Goal: Browse casually: Explore the website without a specific task or goal

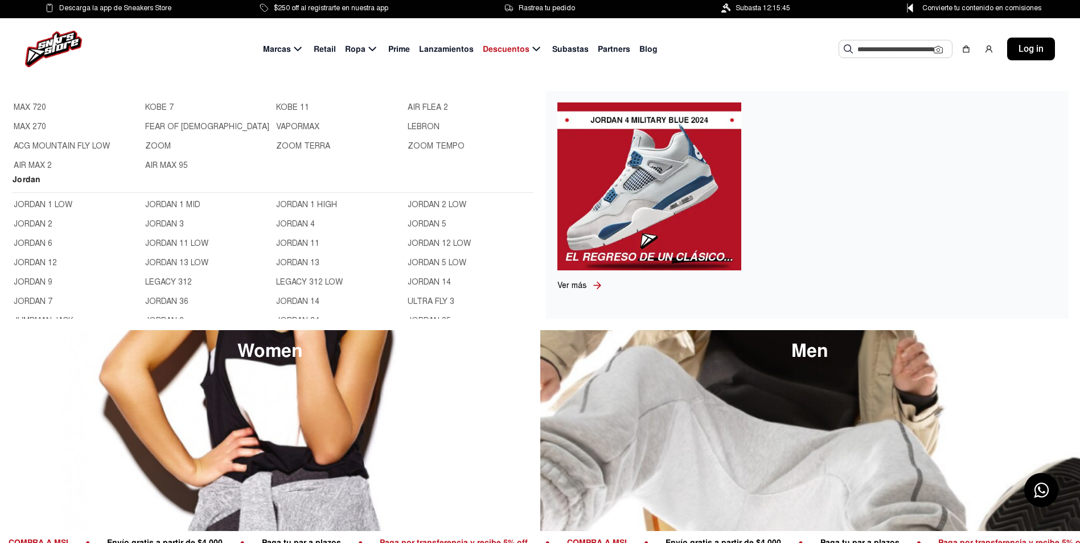
scroll to position [285, 0]
click at [417, 124] on link "LEBRON" at bounding box center [469, 123] width 125 height 13
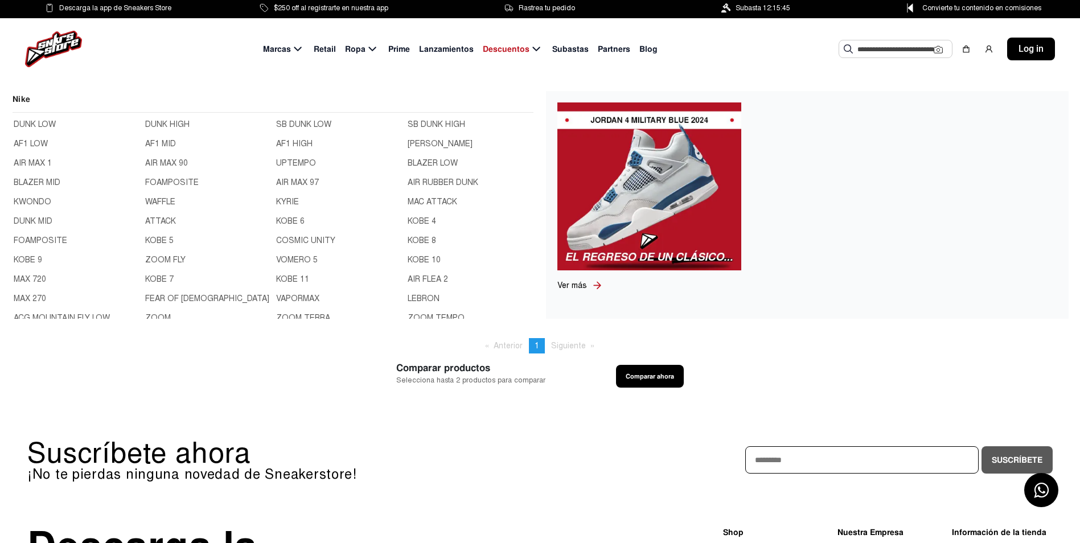
scroll to position [114, 0]
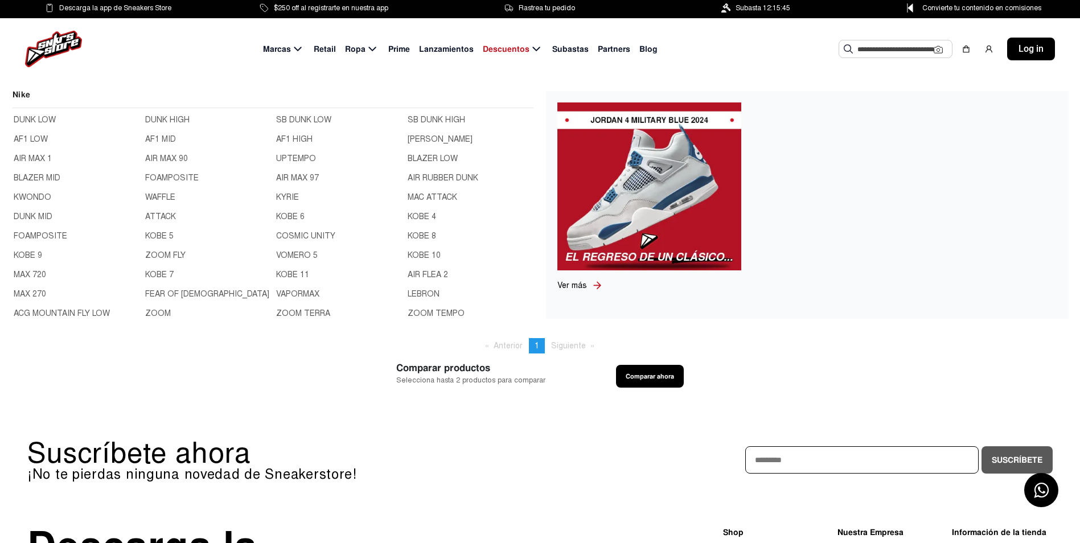
click at [287, 219] on link "KOBE 6" at bounding box center [338, 217] width 125 height 13
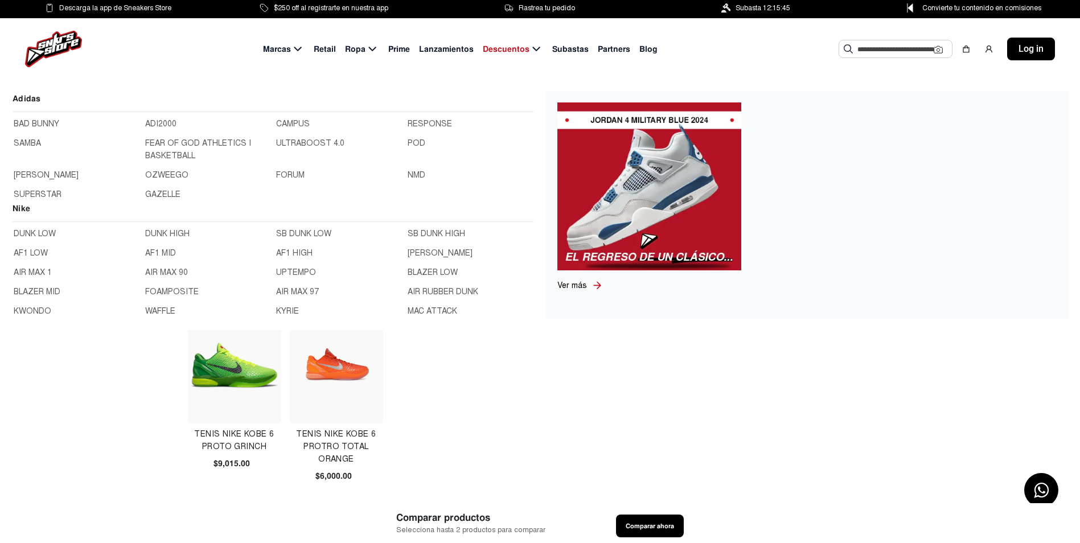
scroll to position [57, 0]
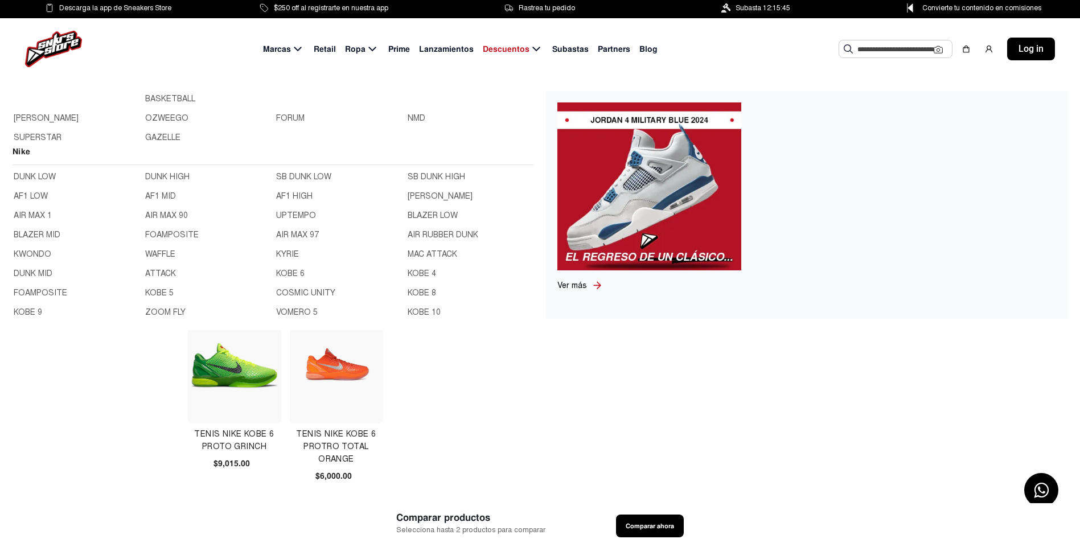
click at [416, 276] on link "KOBE 4" at bounding box center [469, 273] width 125 height 13
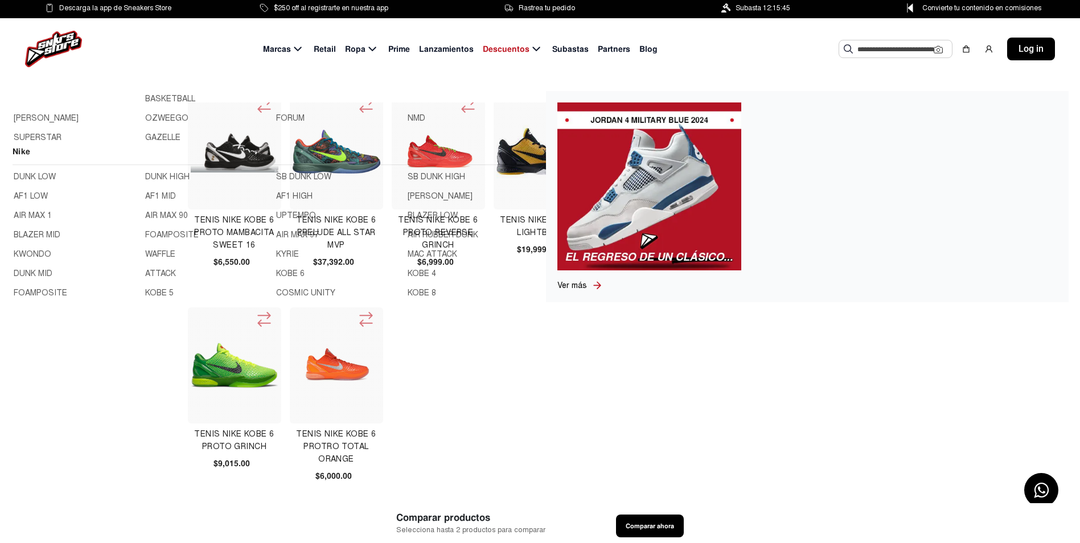
click at [416, 276] on link "KOBE 4" at bounding box center [469, 273] width 125 height 13
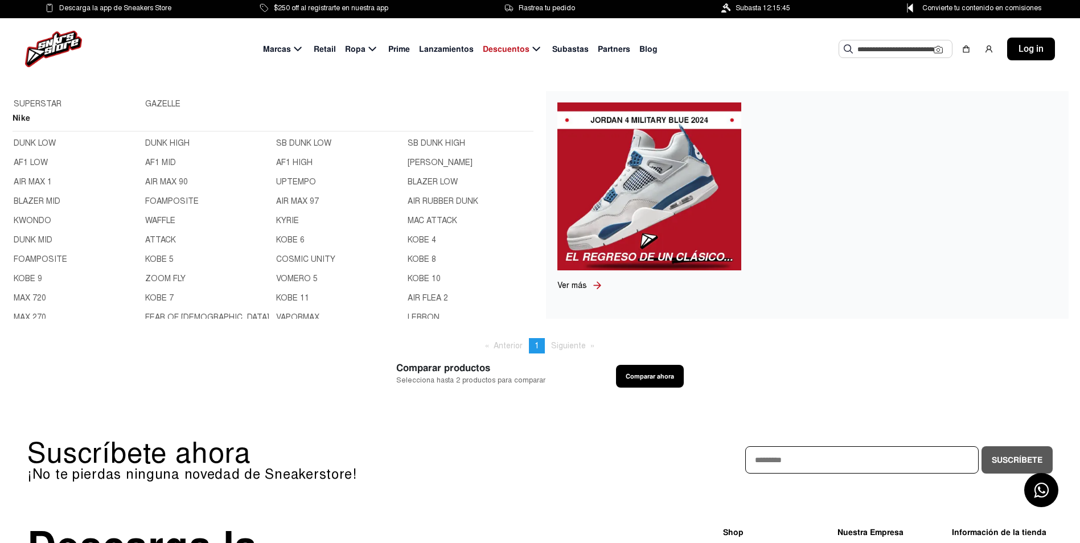
scroll to position [114, 0]
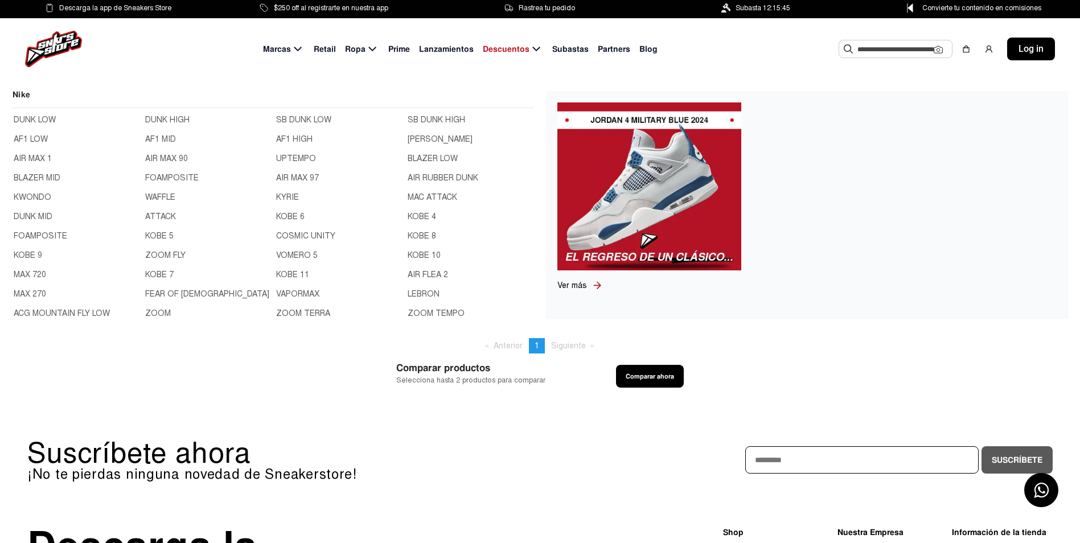
click at [52, 233] on link "FOAMPOSITE" at bounding box center [76, 236] width 125 height 13
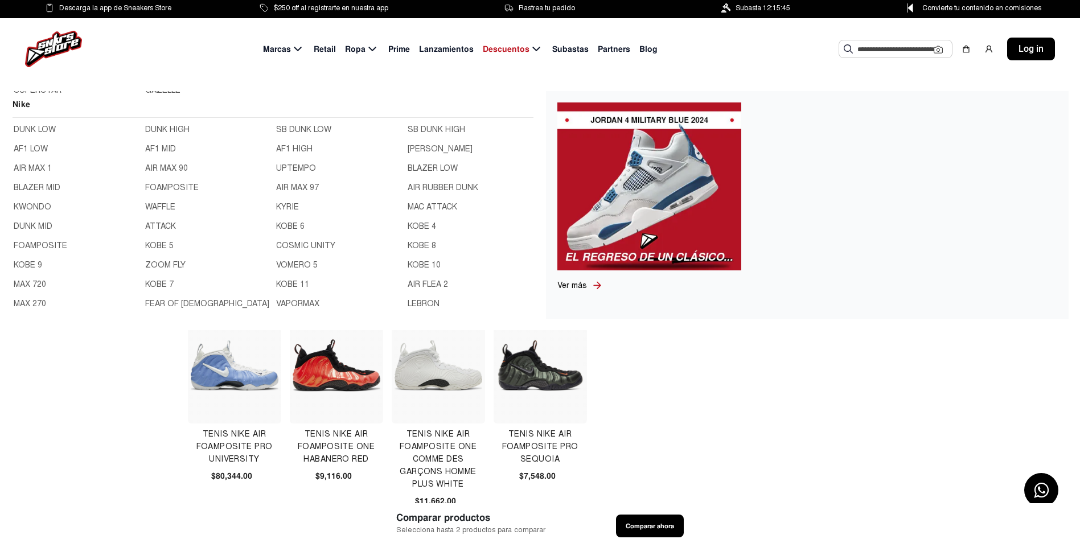
scroll to position [114, 0]
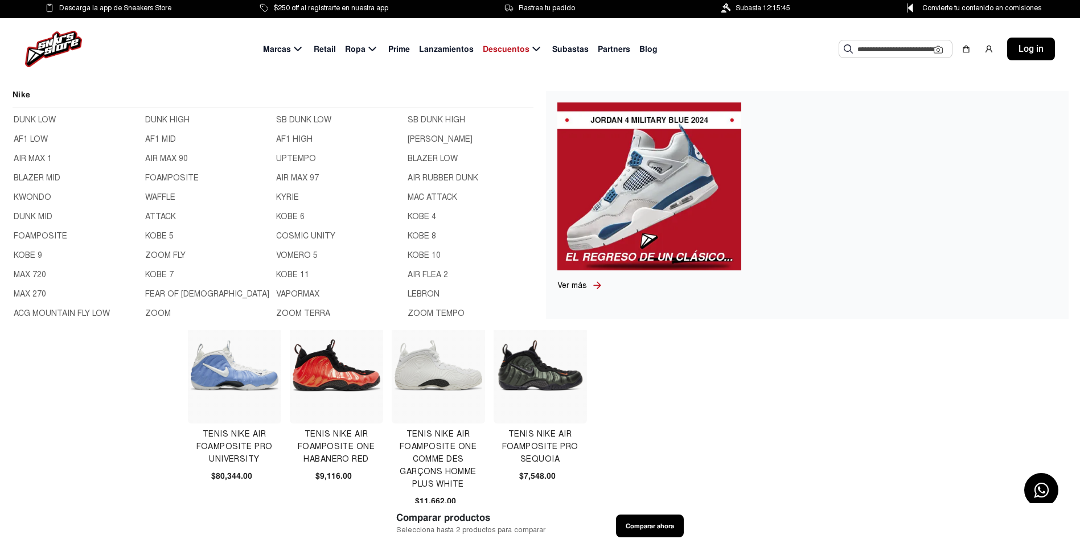
click at [34, 257] on link "KOBE 9" at bounding box center [76, 255] width 125 height 13
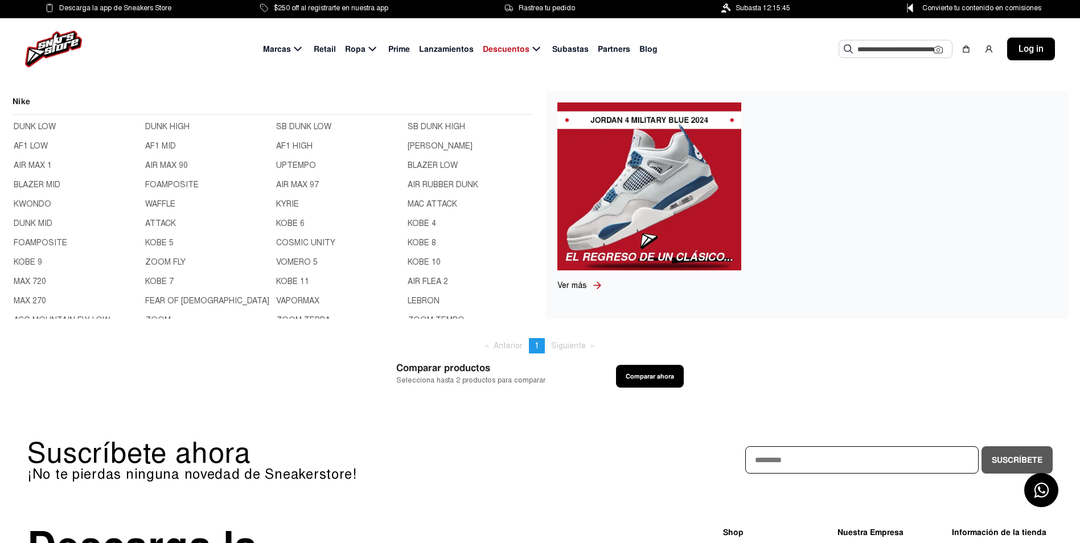
scroll to position [114, 0]
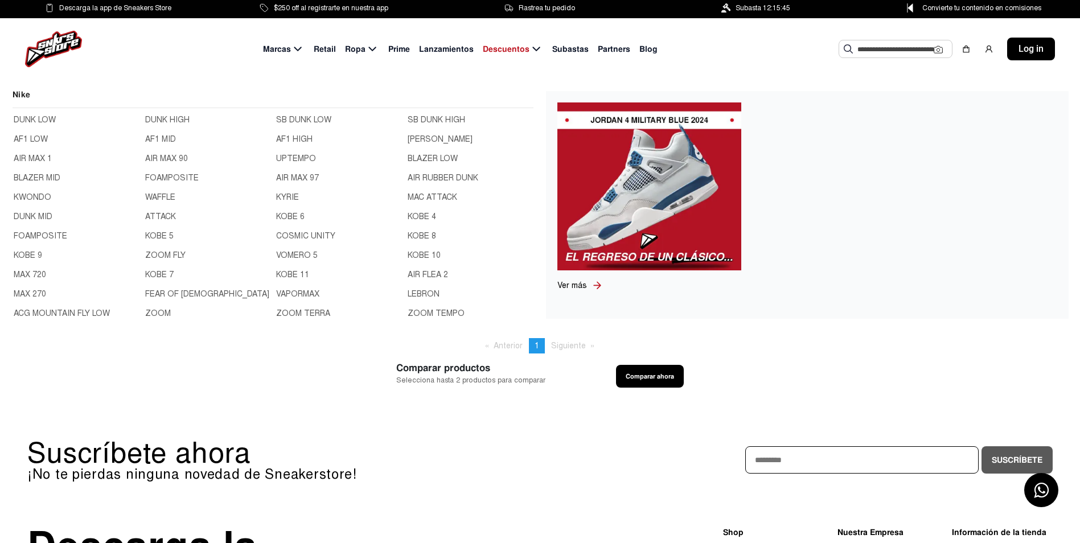
click at [407, 256] on link "KOBE 10" at bounding box center [469, 255] width 125 height 13
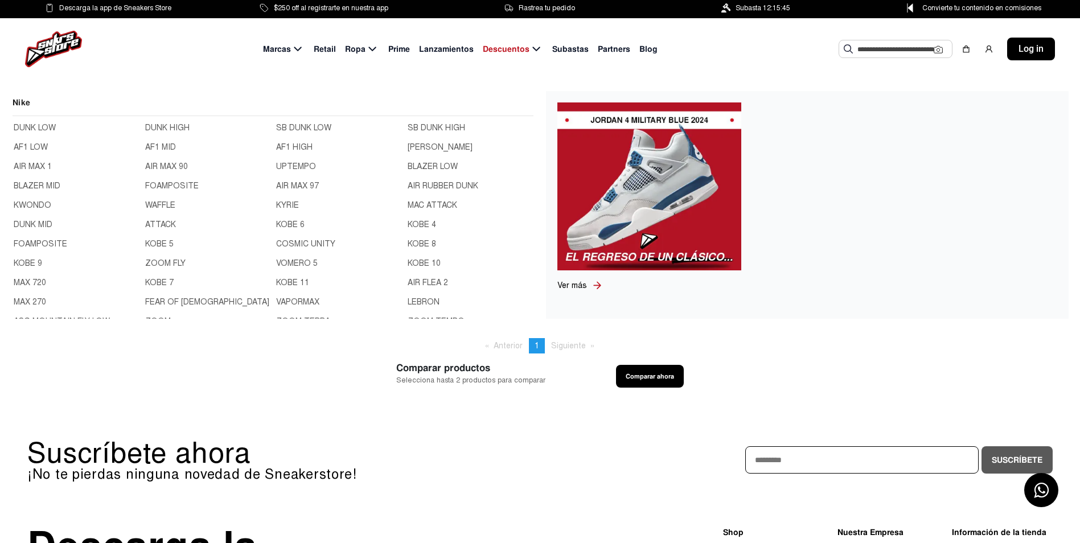
scroll to position [114, 0]
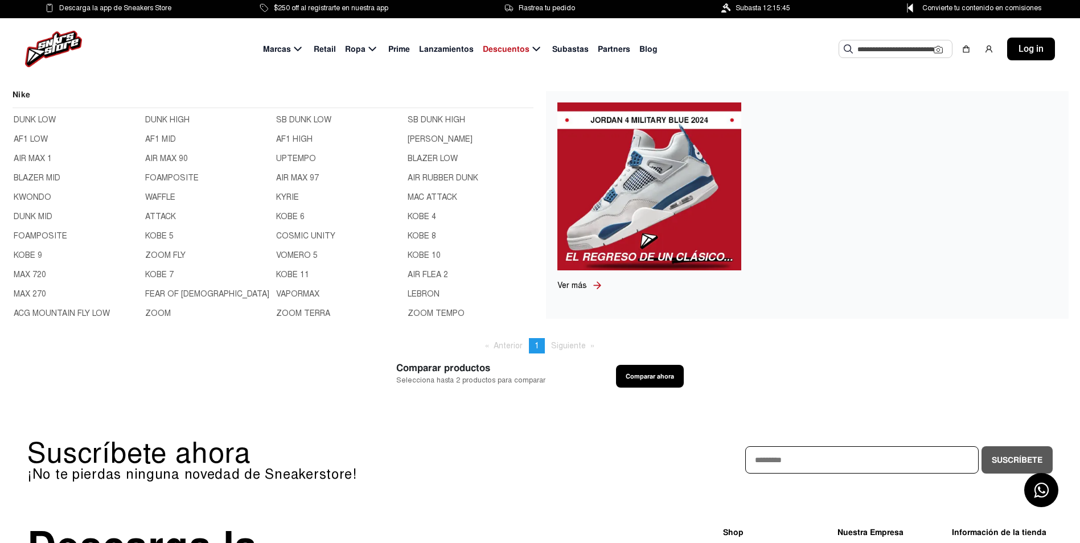
click at [158, 273] on link "KOBE 7" at bounding box center [207, 275] width 125 height 13
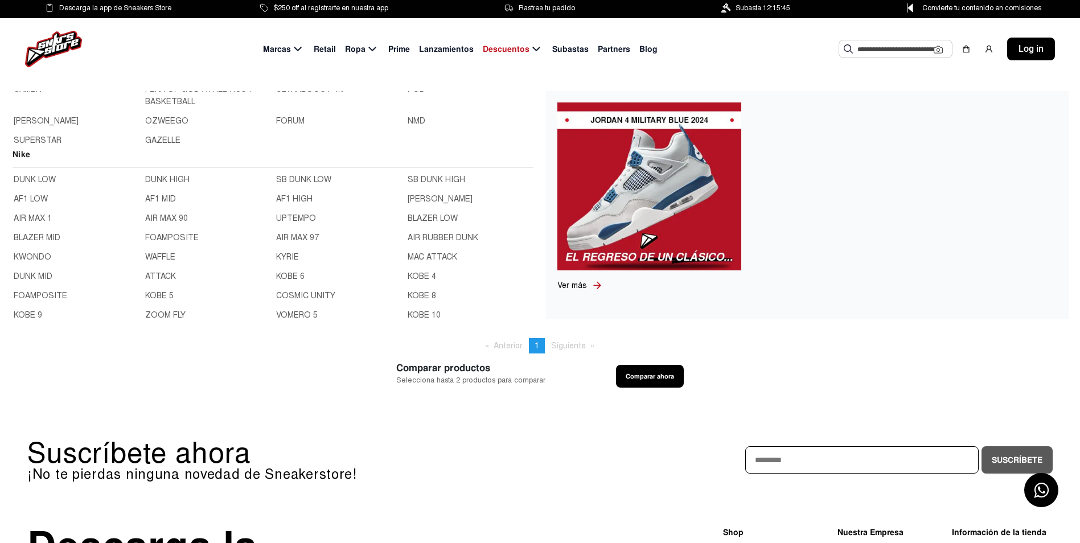
scroll to position [114, 0]
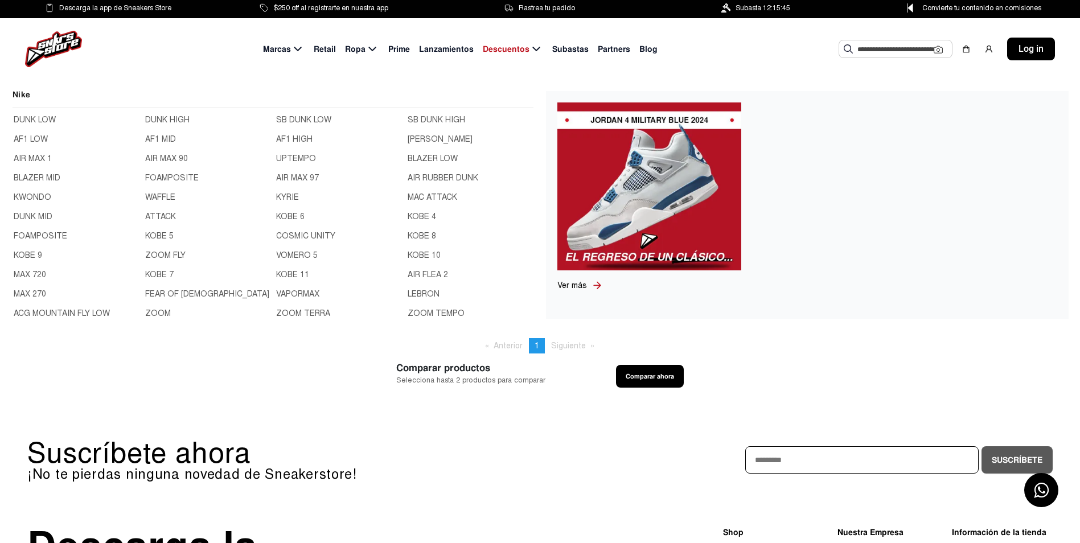
click at [298, 276] on link "KOBE 11" at bounding box center [338, 275] width 125 height 13
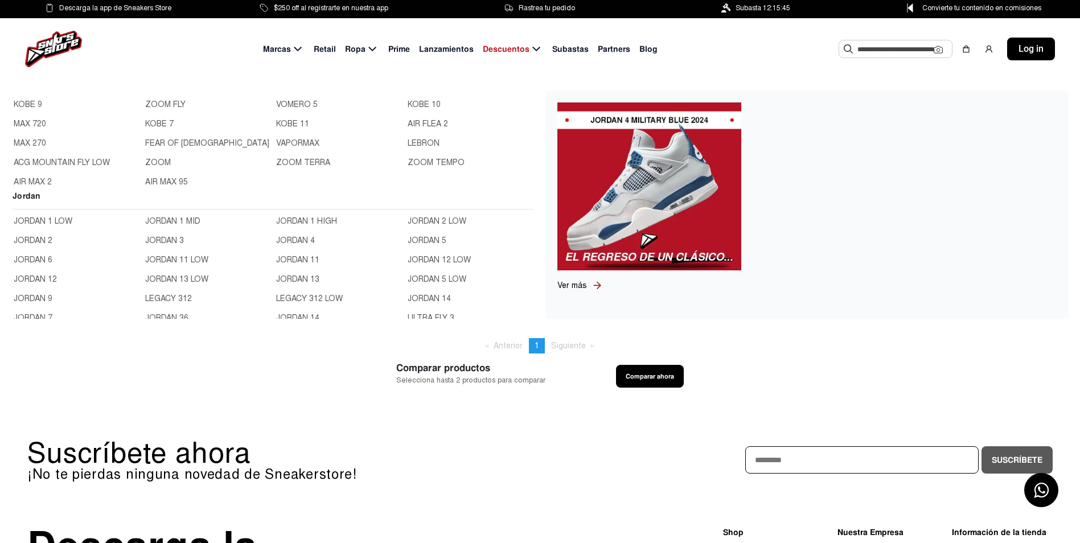
scroll to position [285, 0]
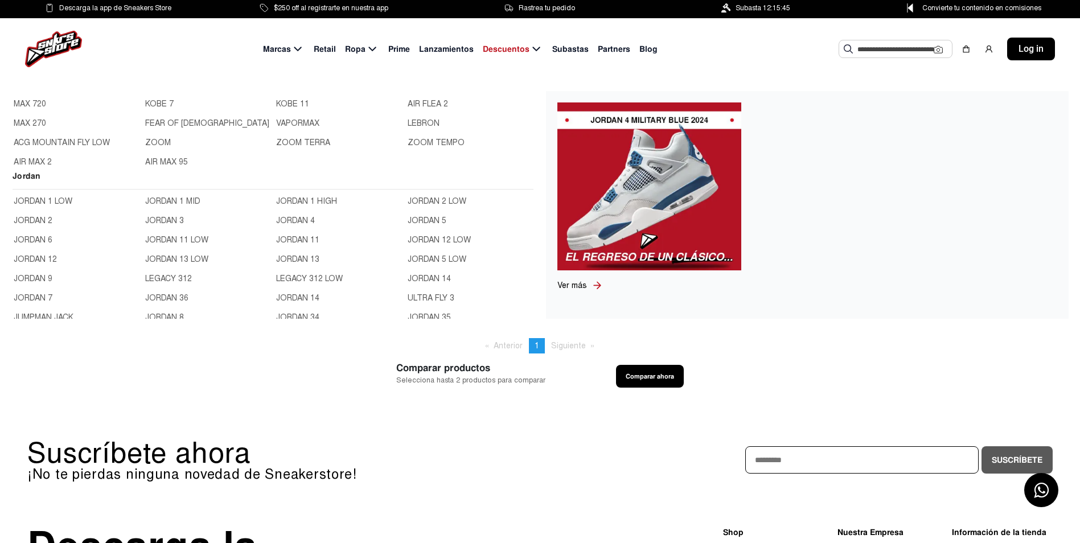
click at [57, 201] on link "JORDAN 1 LOW" at bounding box center [76, 201] width 125 height 13
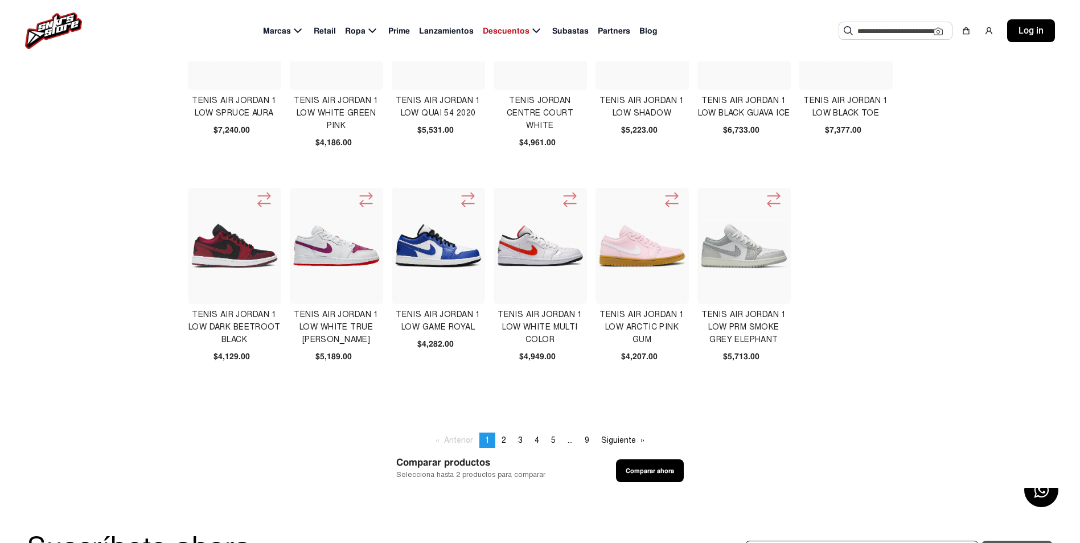
scroll to position [341, 0]
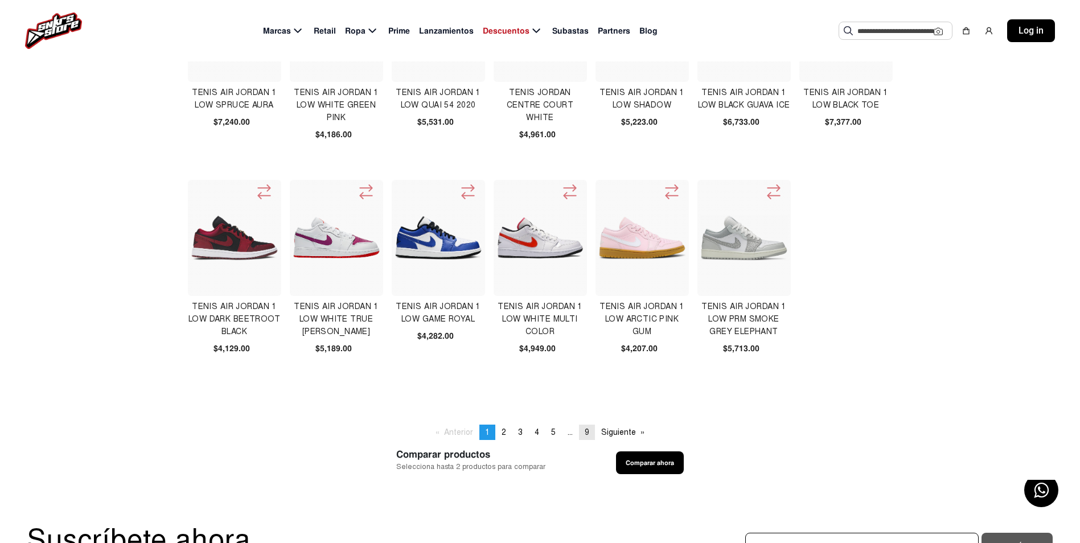
click at [586, 432] on span "9" at bounding box center [586, 432] width 5 height 10
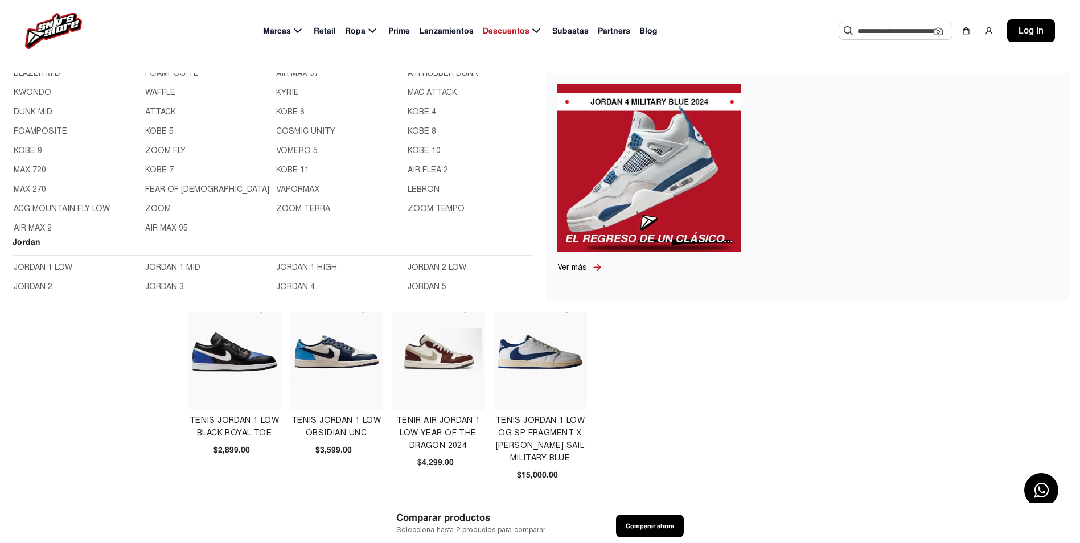
scroll to position [228, 0]
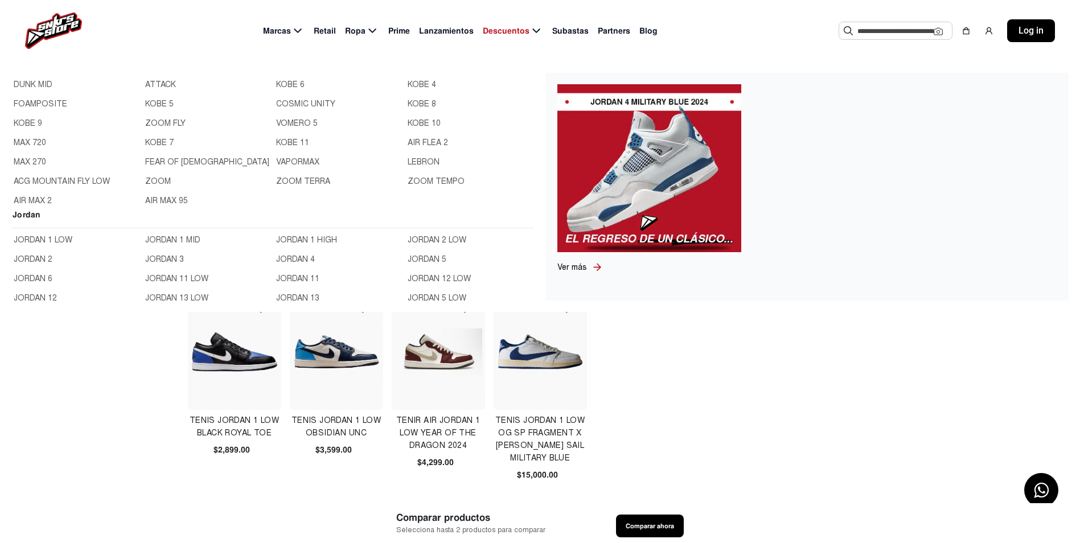
click at [168, 237] on link "JORDAN 1 MID" at bounding box center [207, 240] width 125 height 13
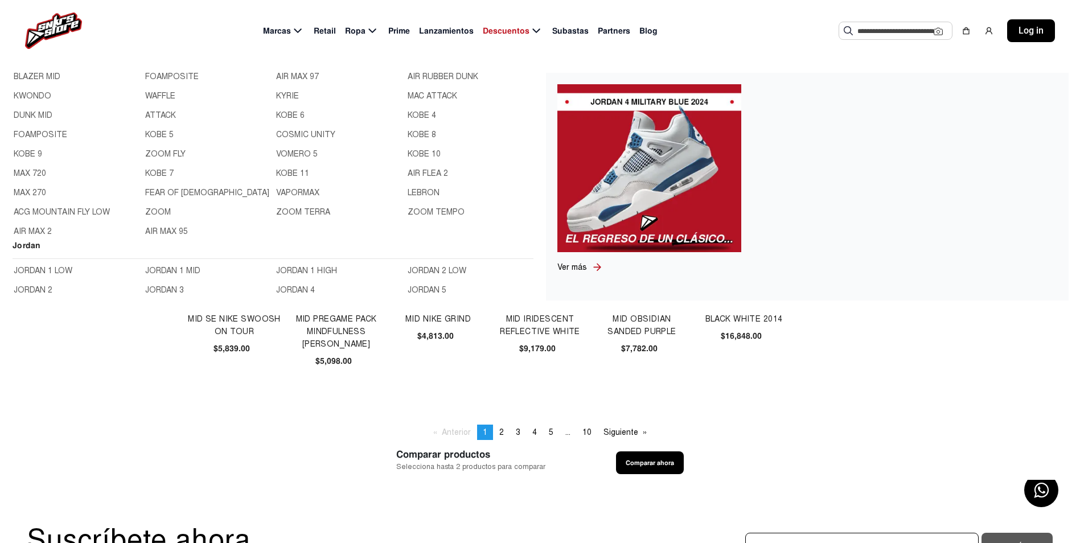
scroll to position [228, 0]
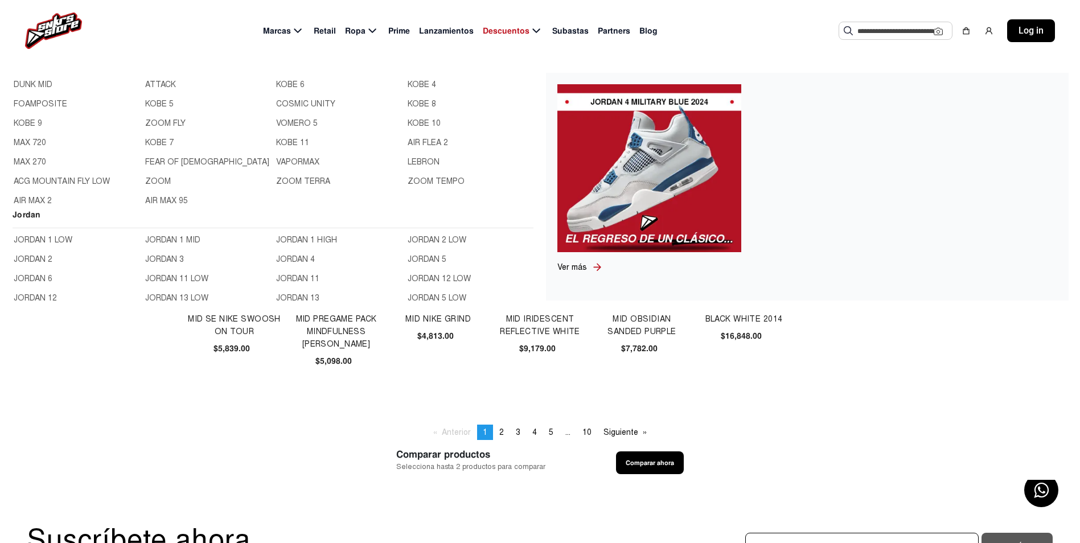
click at [293, 240] on link "JORDAN 1 HIGH" at bounding box center [338, 240] width 125 height 13
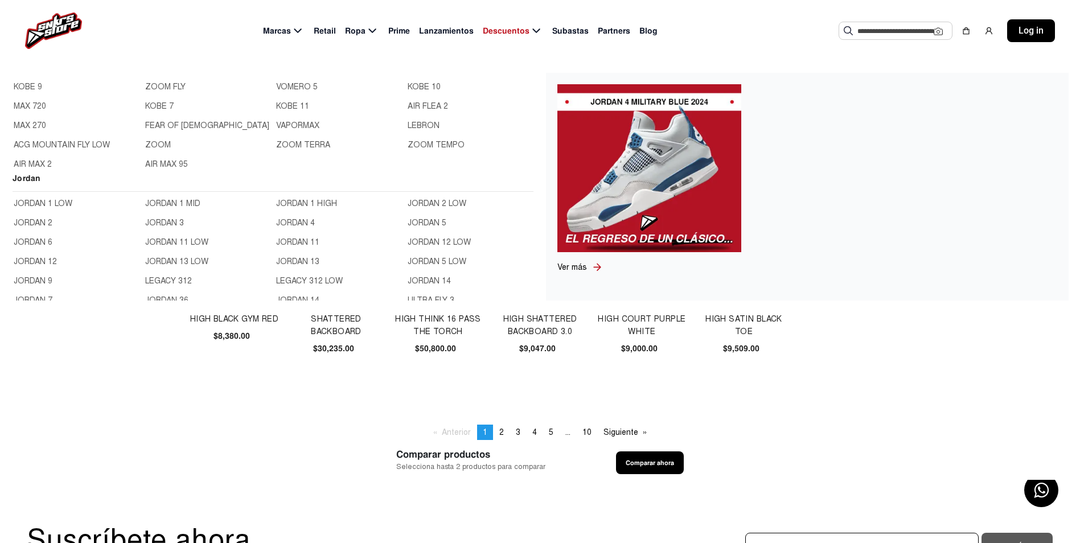
scroll to position [341, 0]
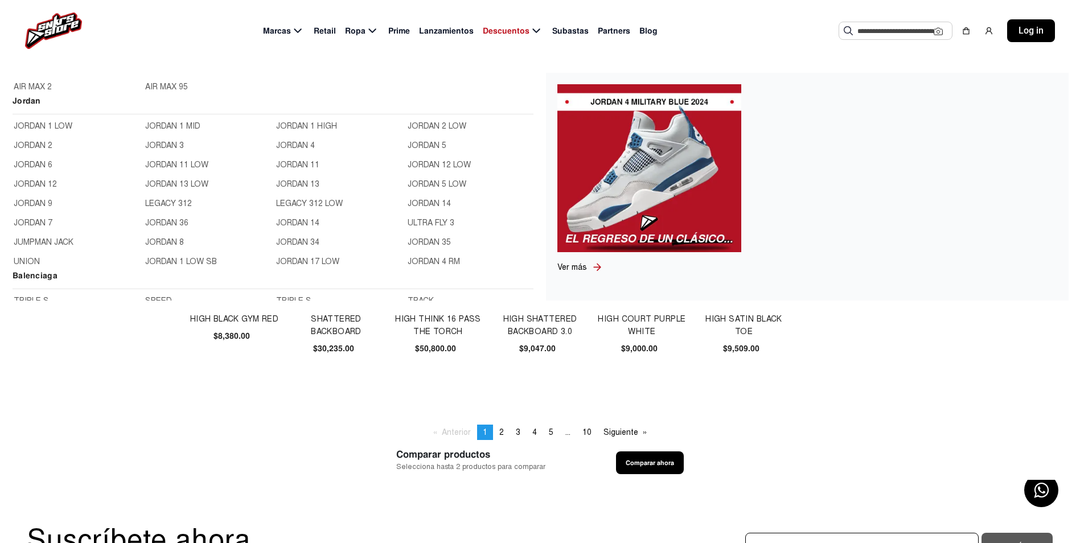
click at [47, 143] on link "JORDAN 2" at bounding box center [76, 145] width 125 height 13
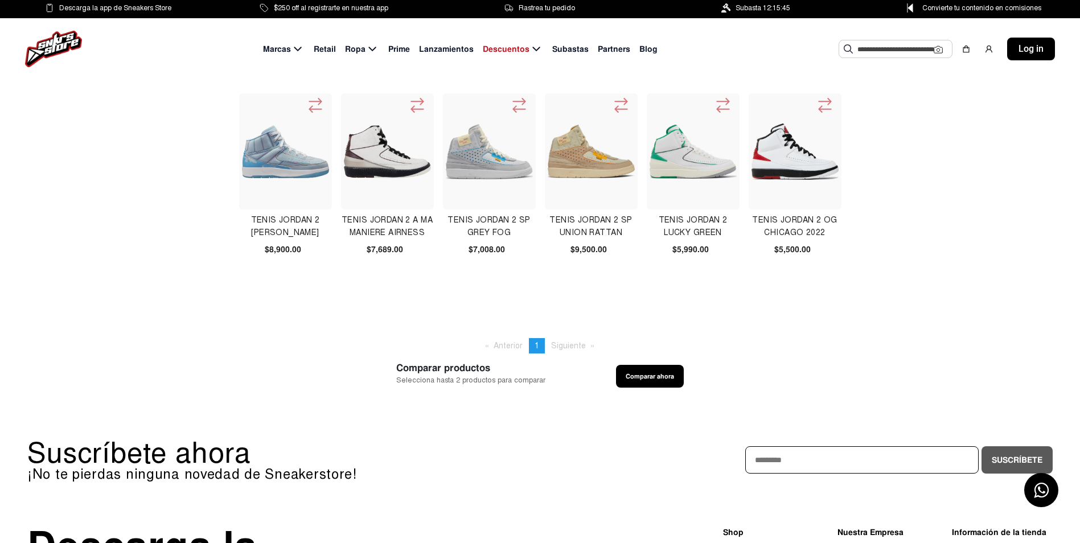
click at [563, 346] on span "Siguiente page" at bounding box center [568, 346] width 35 height 10
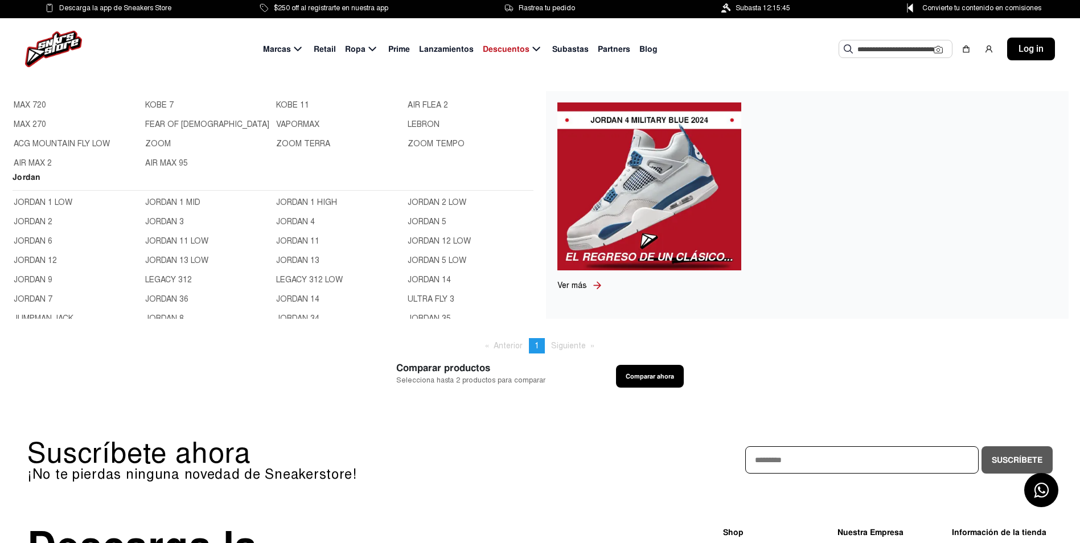
scroll to position [285, 0]
click at [172, 222] on link "JORDAN 3" at bounding box center [207, 221] width 125 height 13
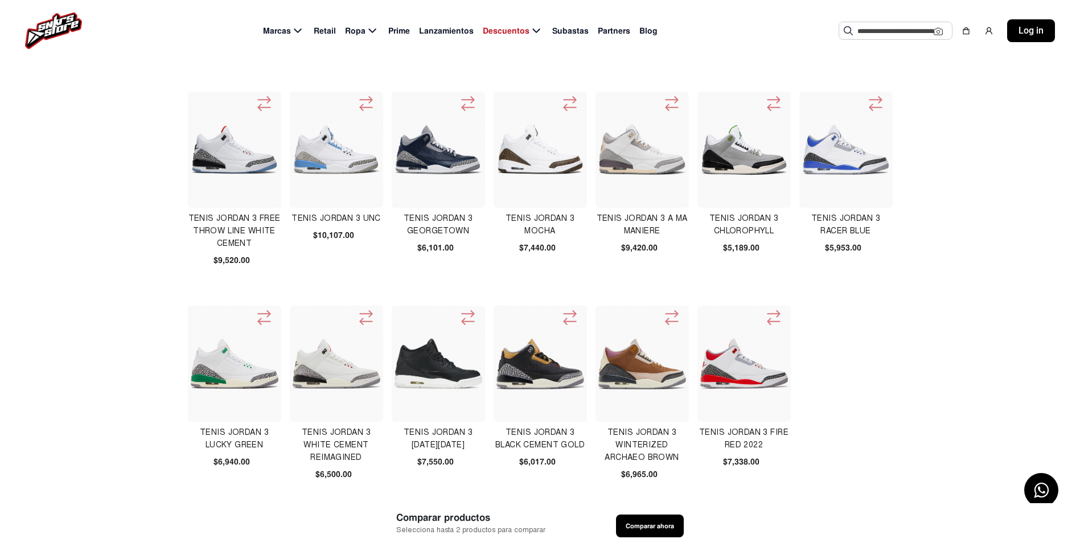
scroll to position [285, 0]
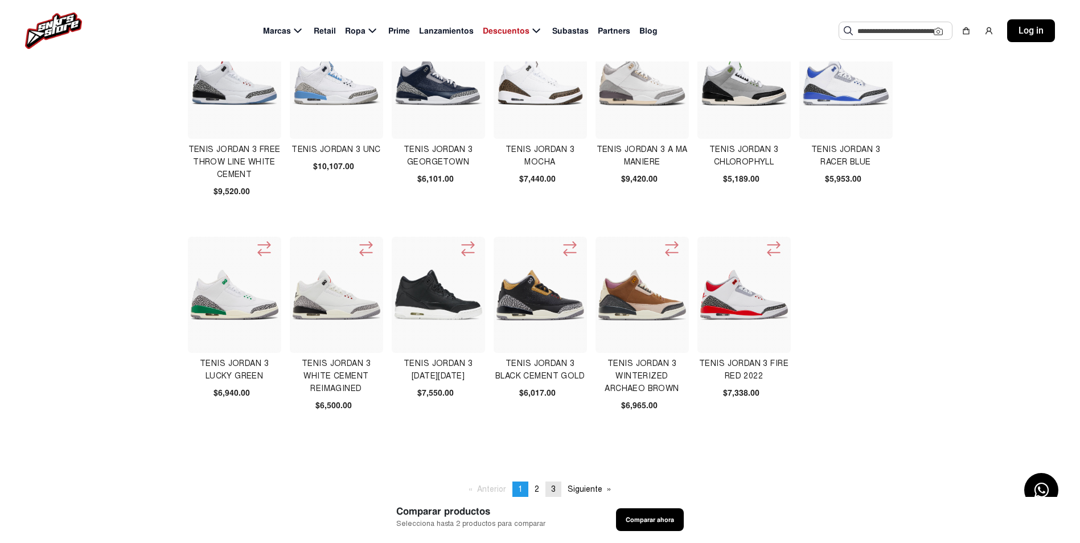
click at [555, 489] on span "3" at bounding box center [553, 489] width 5 height 10
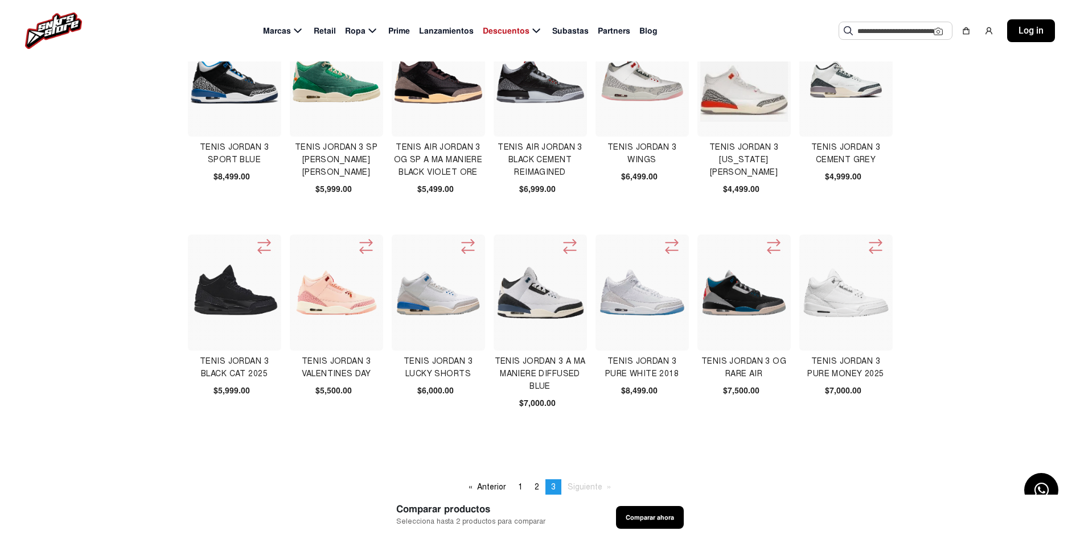
scroll to position [114, 0]
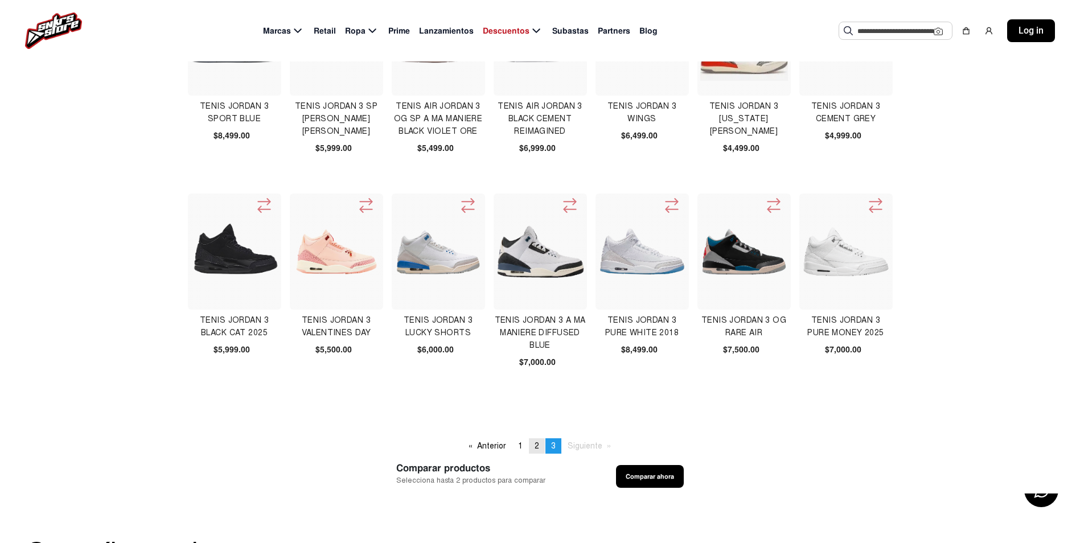
click at [536, 448] on span "2" at bounding box center [536, 446] width 5 height 10
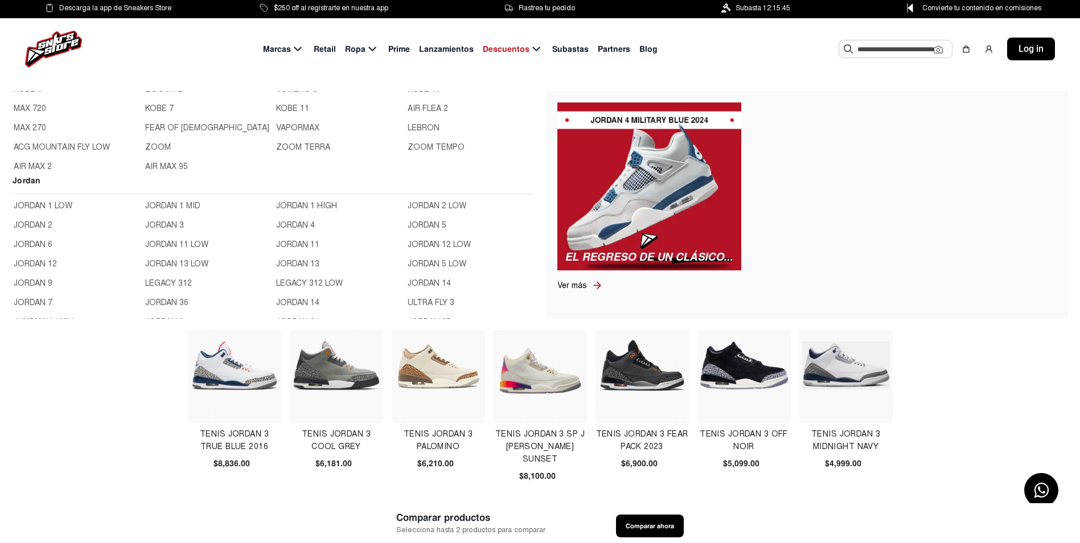
scroll to position [285, 0]
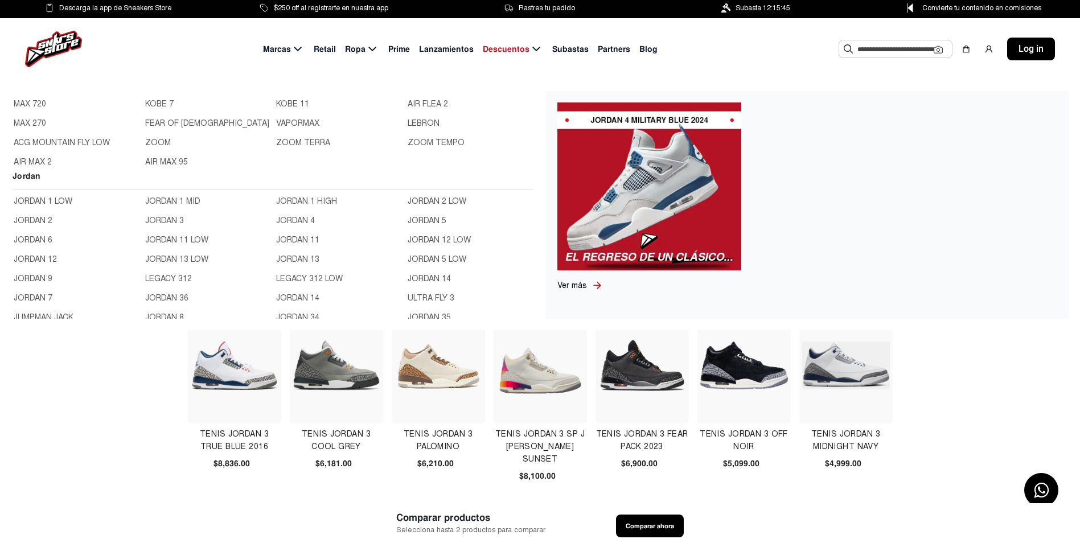
click at [284, 219] on link "JORDAN 4" at bounding box center [338, 221] width 125 height 13
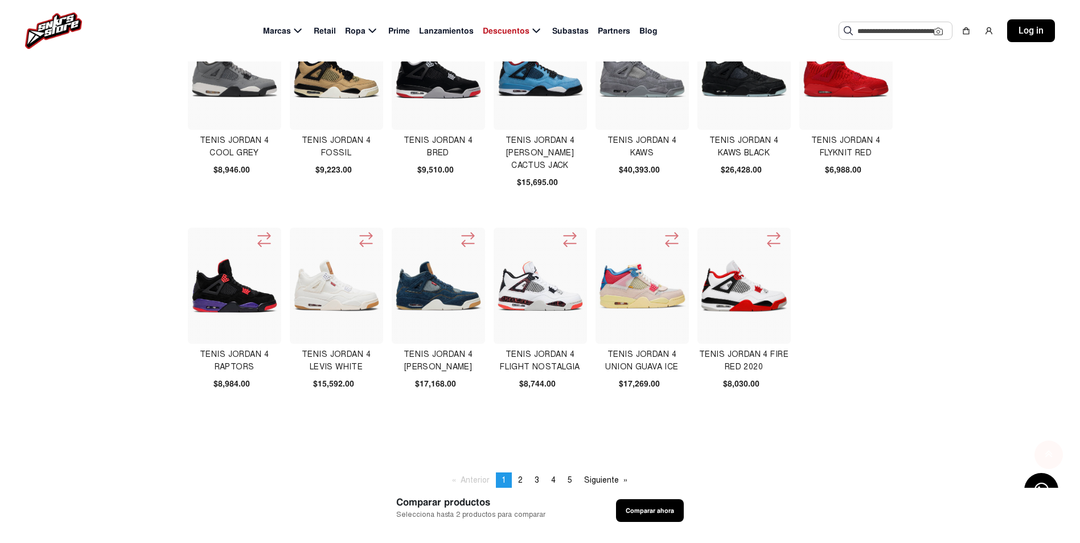
scroll to position [455, 0]
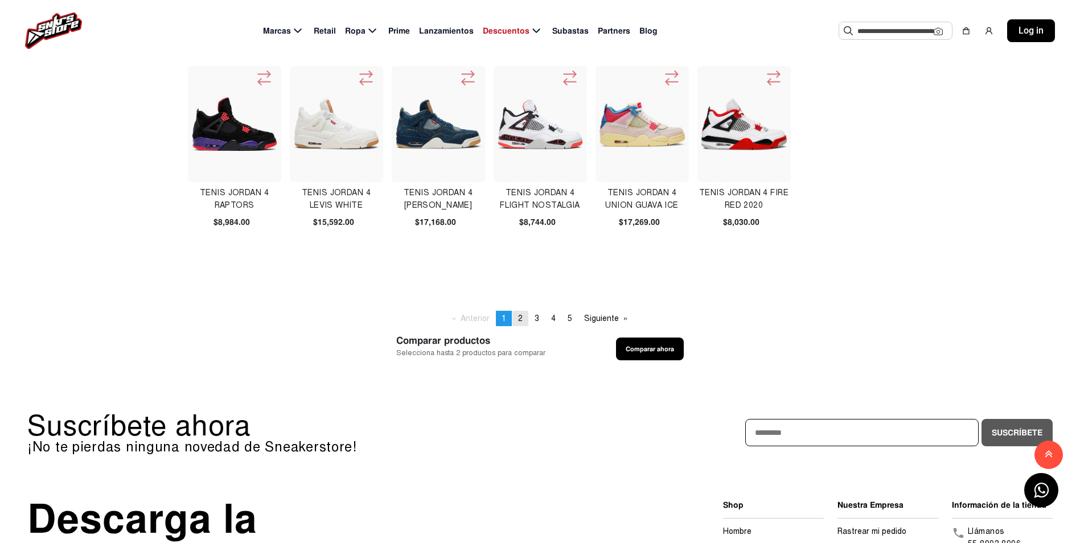
click at [523, 318] on link "page 2" at bounding box center [520, 318] width 16 height 15
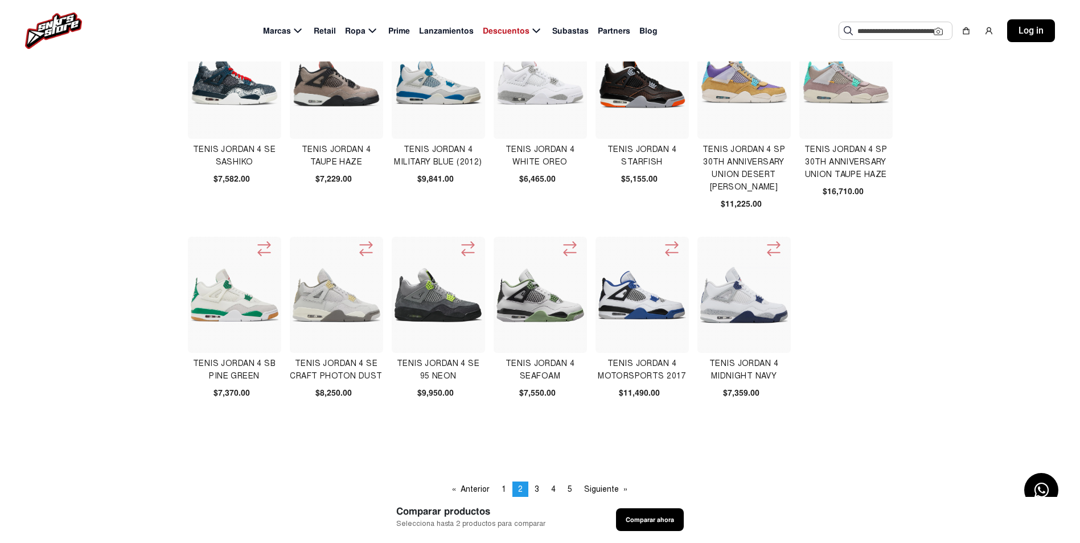
scroll to position [341, 0]
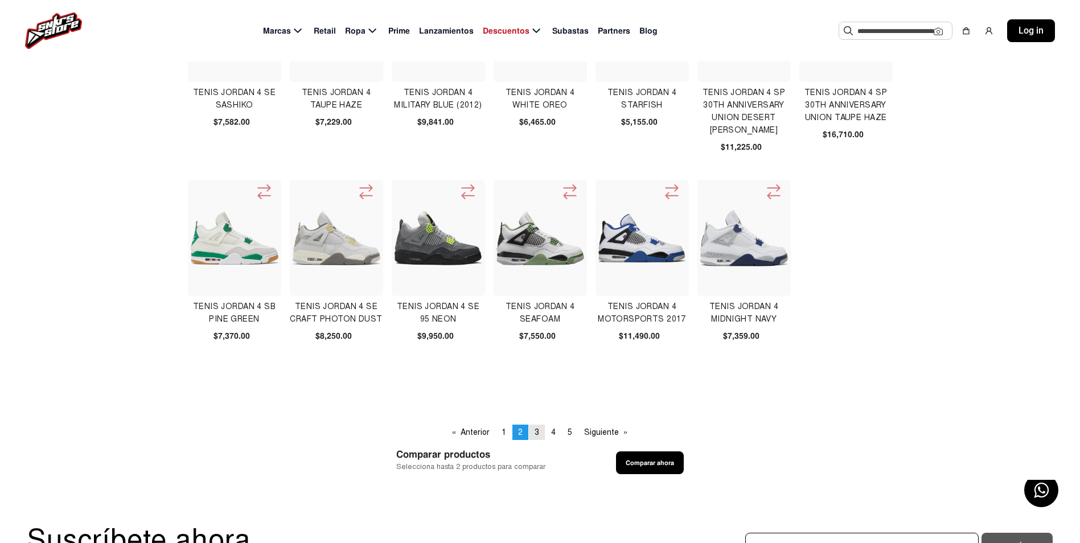
click at [538, 430] on span "3" at bounding box center [536, 432] width 5 height 10
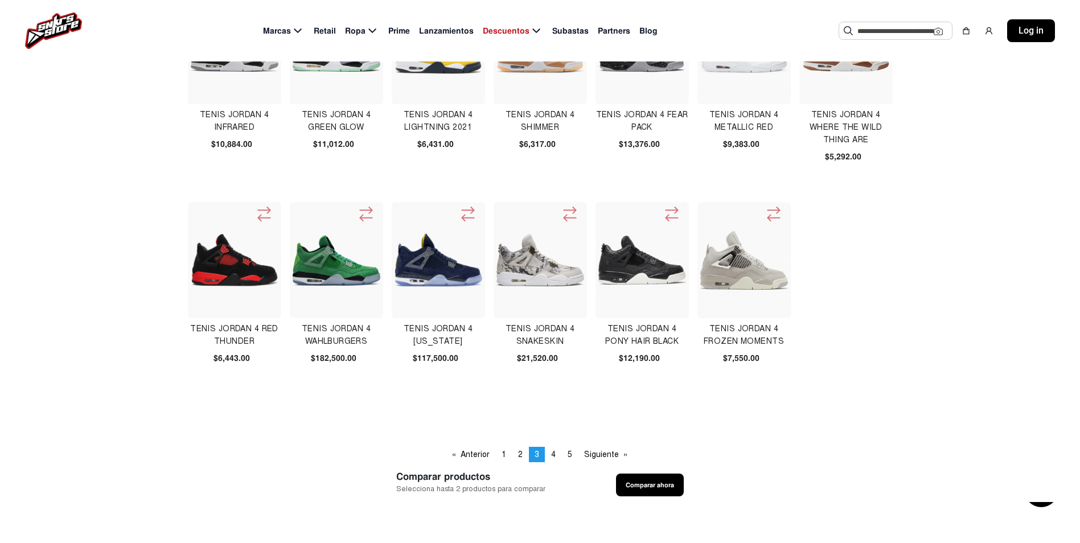
scroll to position [341, 0]
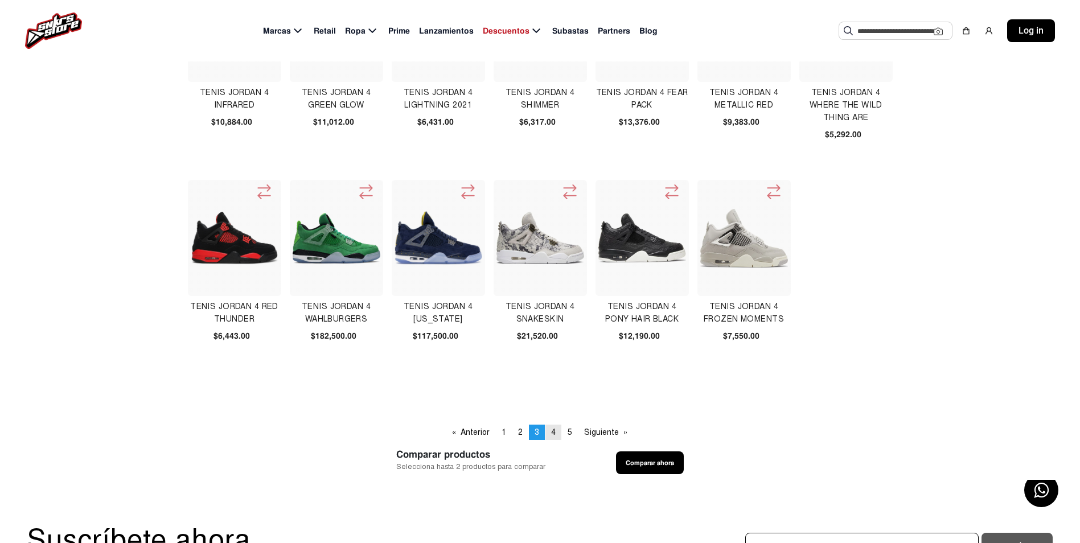
click at [554, 432] on span "4" at bounding box center [553, 432] width 5 height 10
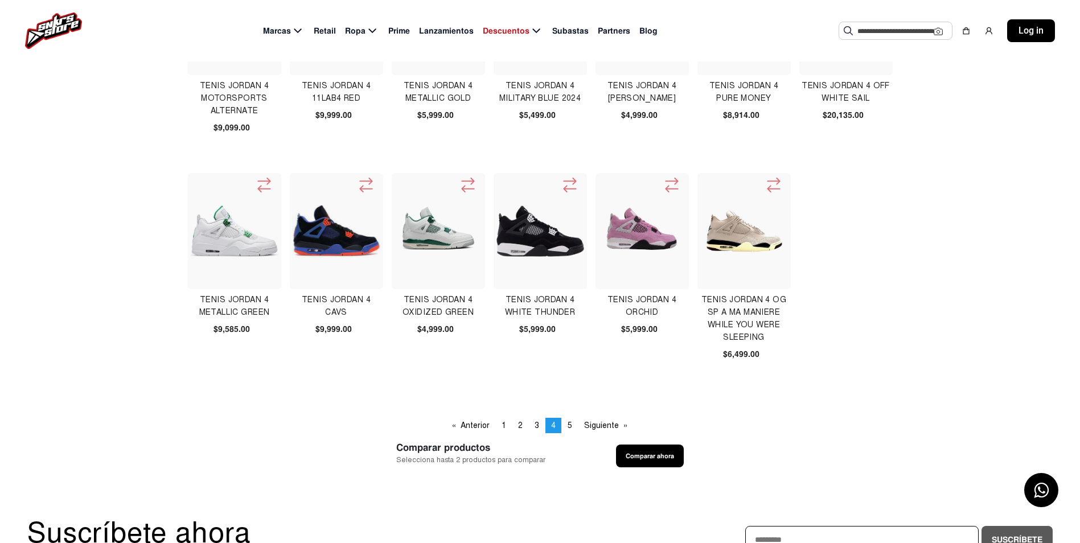
scroll to position [398, 0]
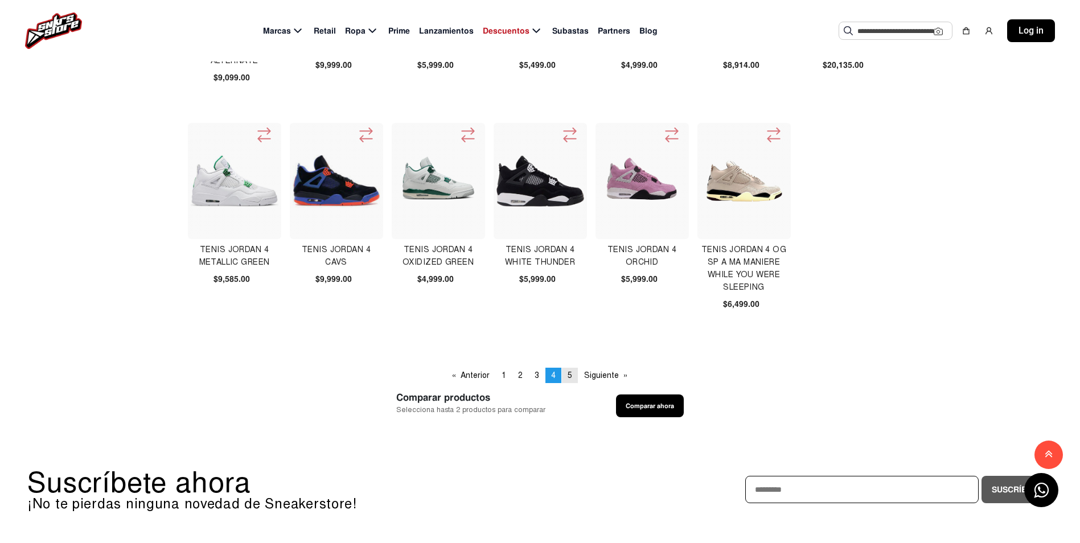
click at [570, 376] on span "5" at bounding box center [569, 375] width 5 height 10
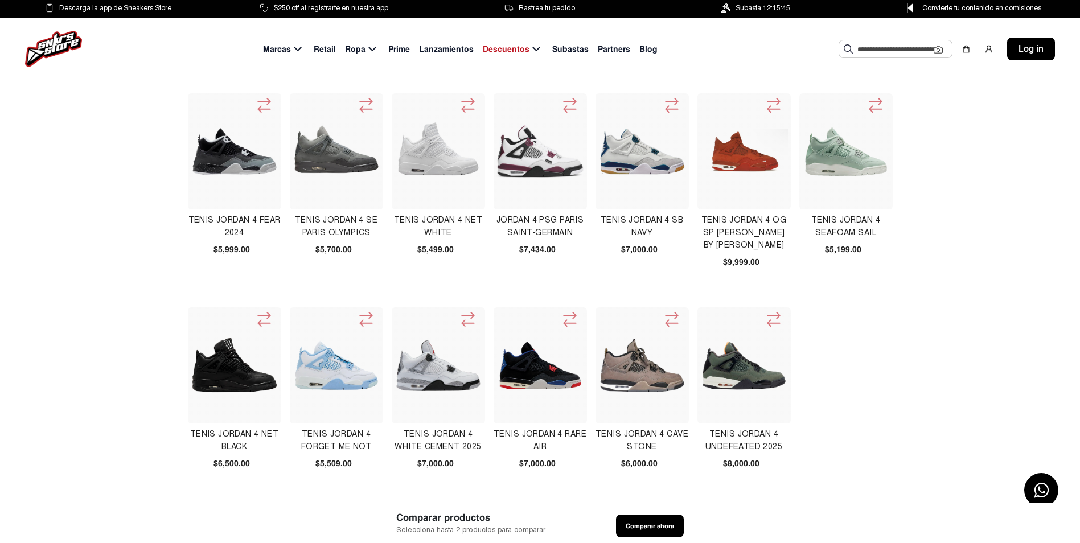
click at [753, 171] on img at bounding box center [744, 152] width 88 height 47
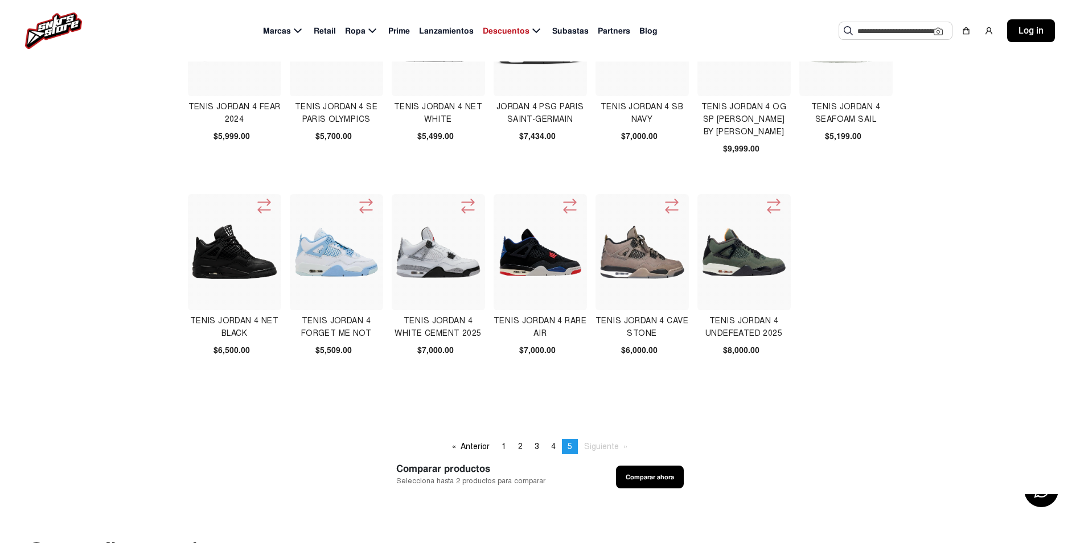
scroll to position [114, 0]
click at [733, 258] on img at bounding box center [744, 252] width 88 height 88
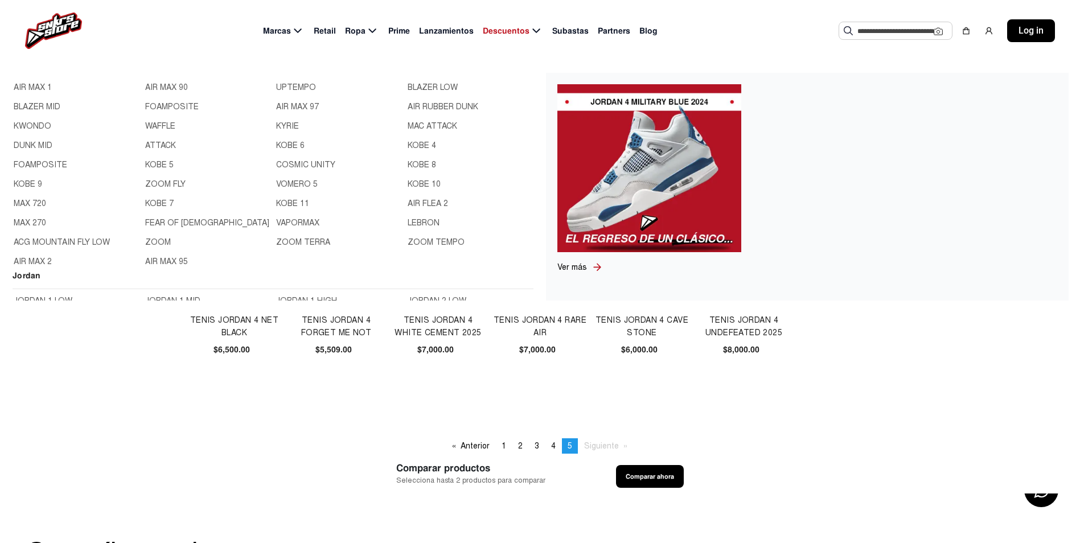
scroll to position [285, 0]
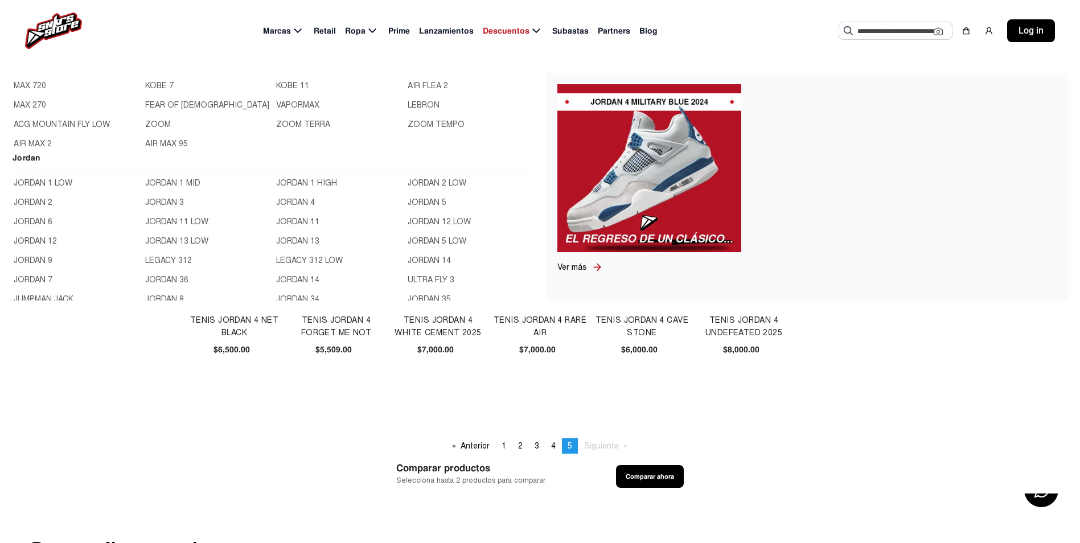
click at [414, 202] on link "JORDAN 5" at bounding box center [469, 202] width 125 height 13
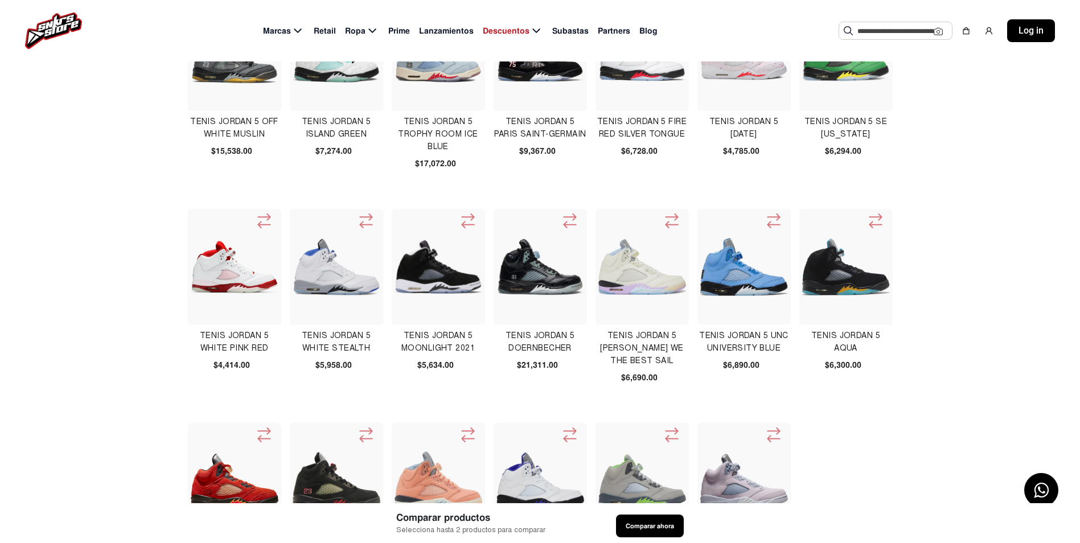
scroll to position [114, 0]
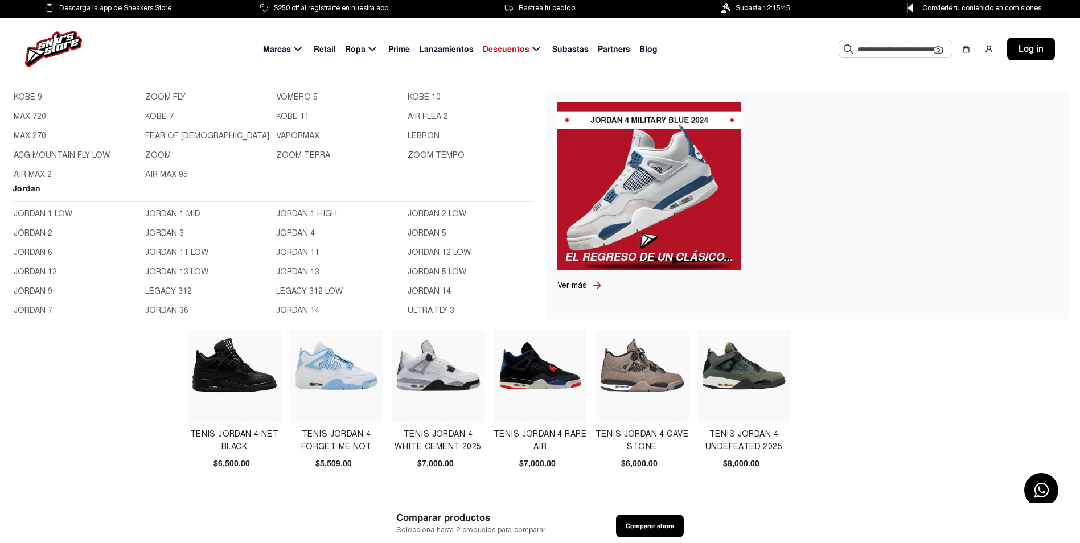
scroll to position [285, 0]
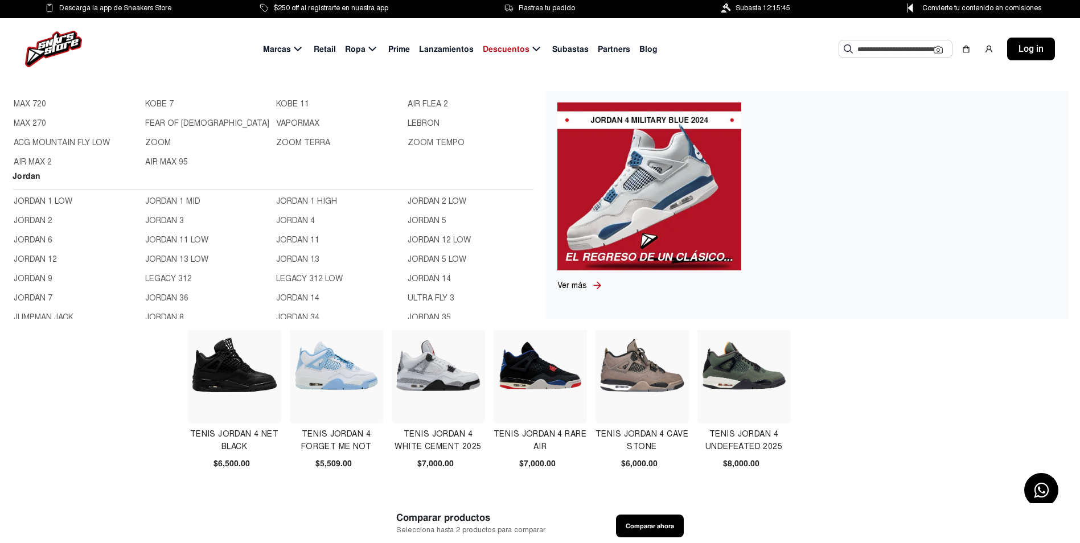
click at [44, 242] on link "JORDAN 6" at bounding box center [76, 240] width 125 height 13
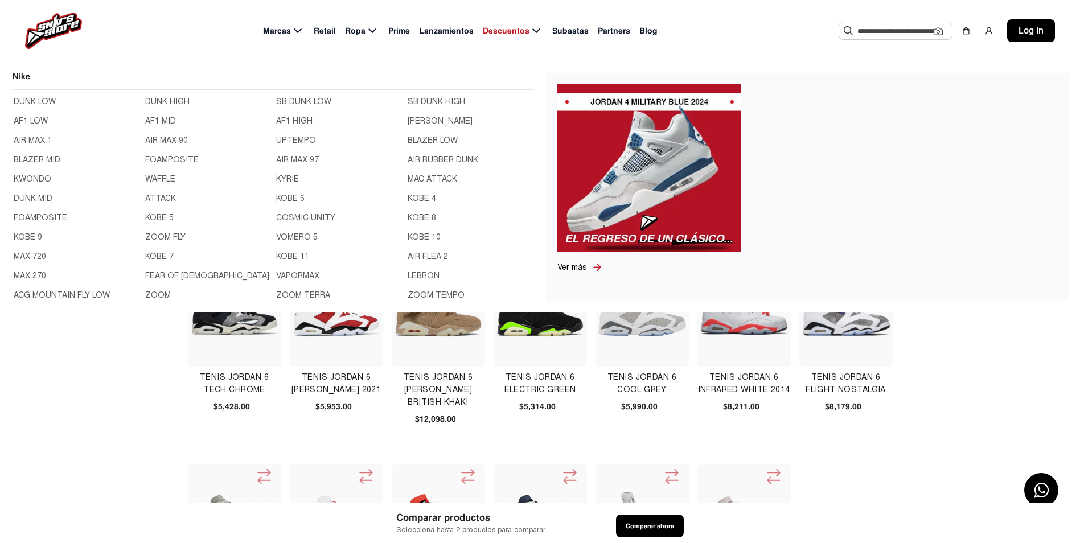
scroll to position [228, 0]
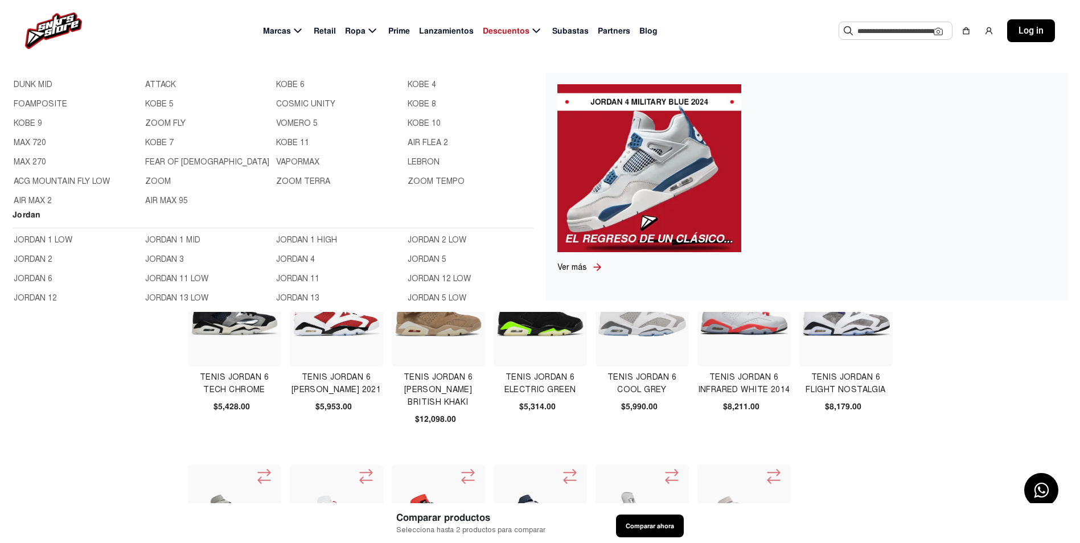
click at [165, 279] on link "JORDAN 11 LOW" at bounding box center [207, 279] width 125 height 13
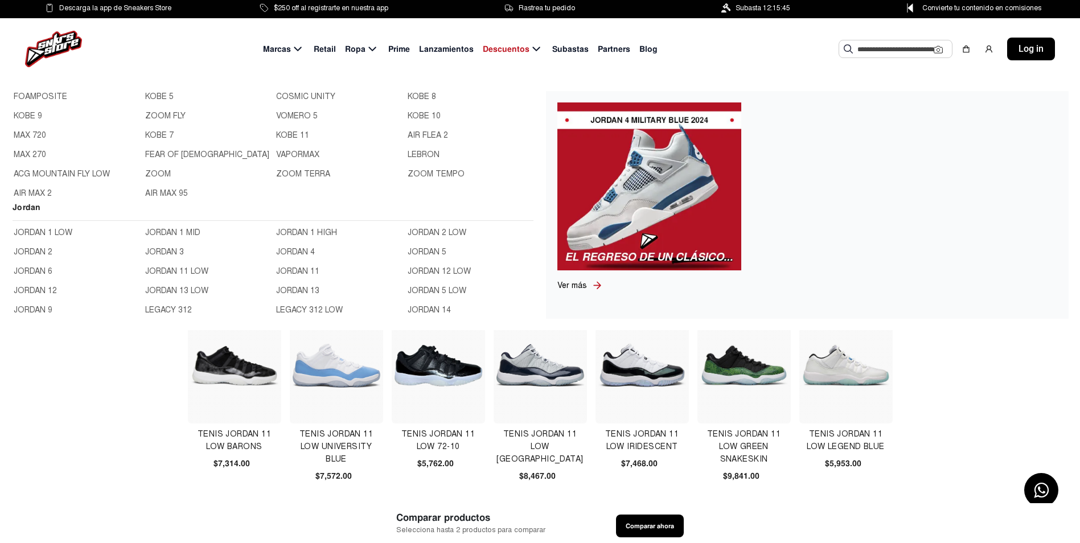
scroll to position [341, 0]
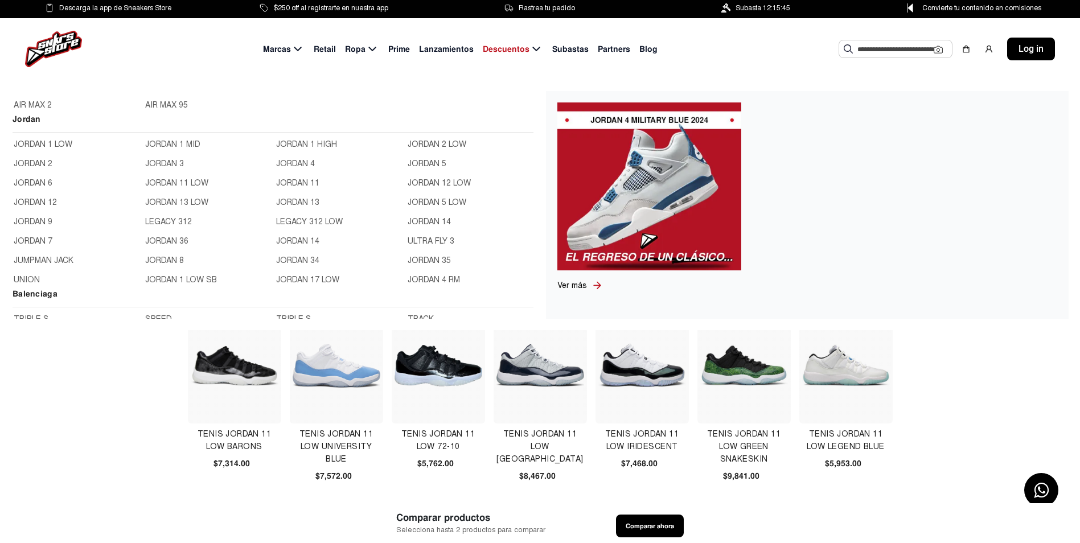
click at [441, 183] on link "JORDAN 12 LOW" at bounding box center [469, 183] width 125 height 13
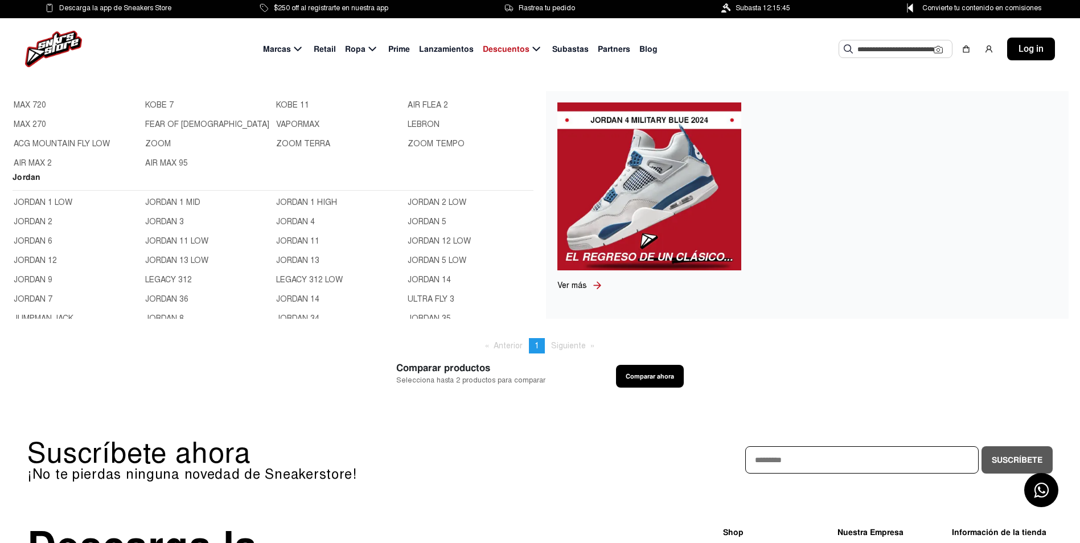
scroll to position [285, 0]
click at [47, 262] on link "JORDAN 12" at bounding box center [76, 259] width 125 height 13
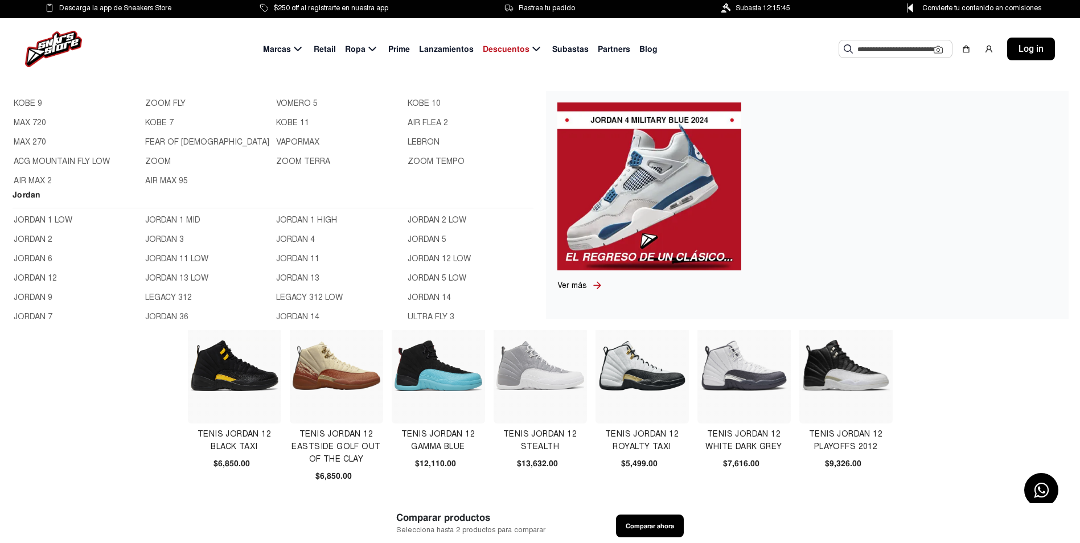
scroll to position [285, 0]
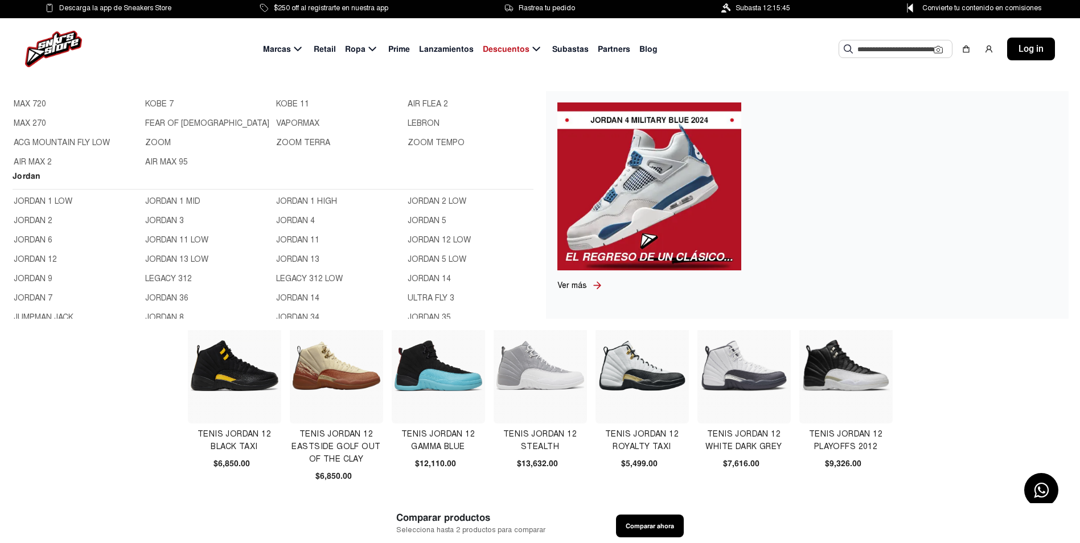
click at [176, 261] on link "JORDAN 13 LOW" at bounding box center [207, 259] width 125 height 13
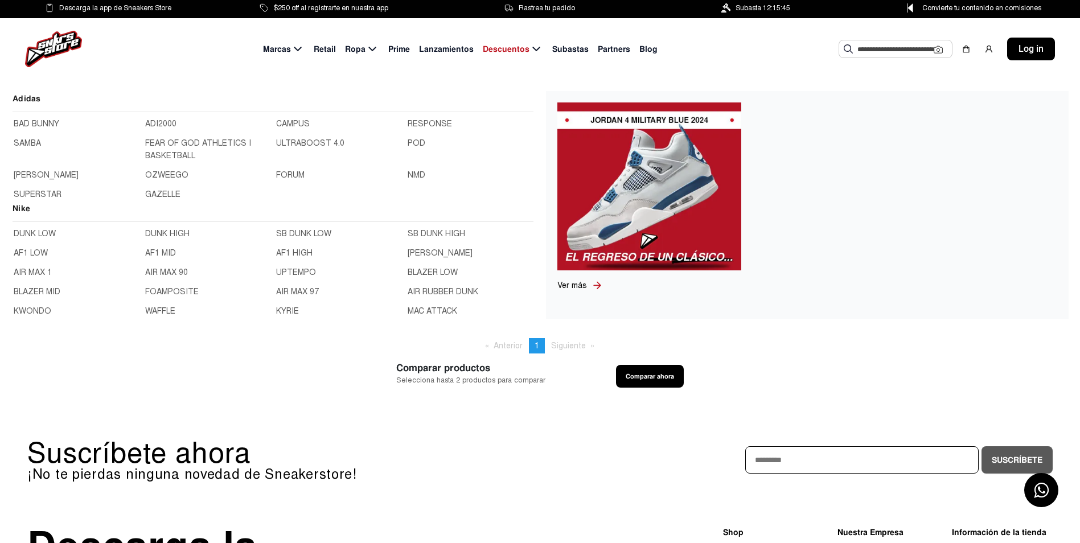
click at [284, 43] on span "Marcas" at bounding box center [277, 49] width 28 height 12
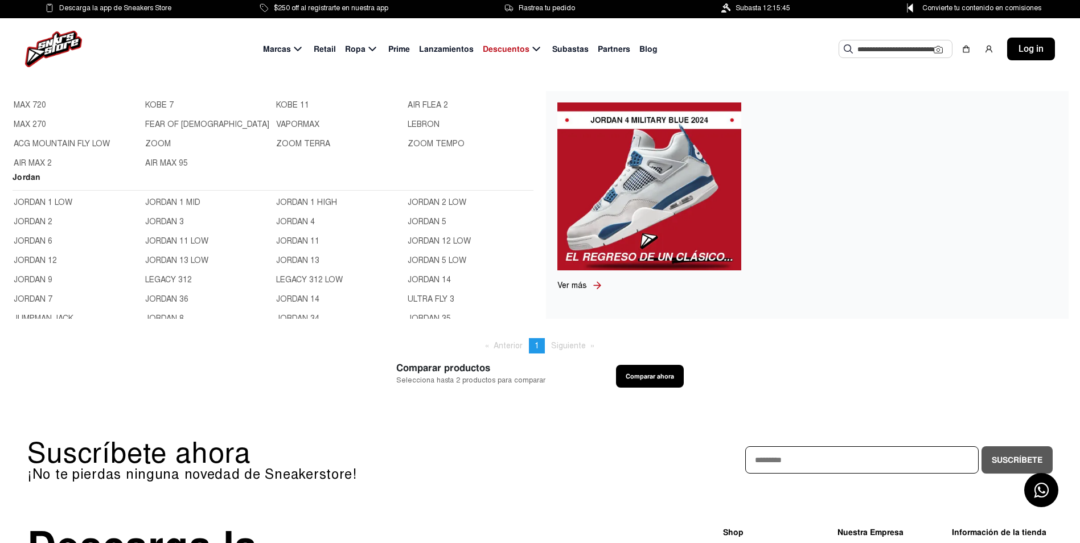
scroll to position [285, 0]
click at [302, 258] on link "JORDAN 13" at bounding box center [338, 259] width 125 height 13
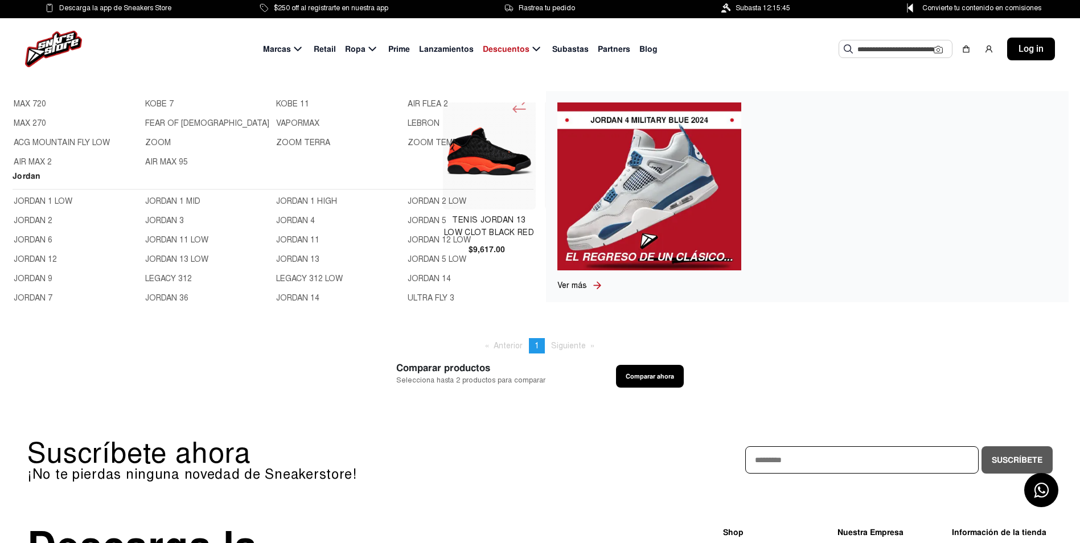
click at [302, 258] on link "JORDAN 13" at bounding box center [338, 259] width 125 height 13
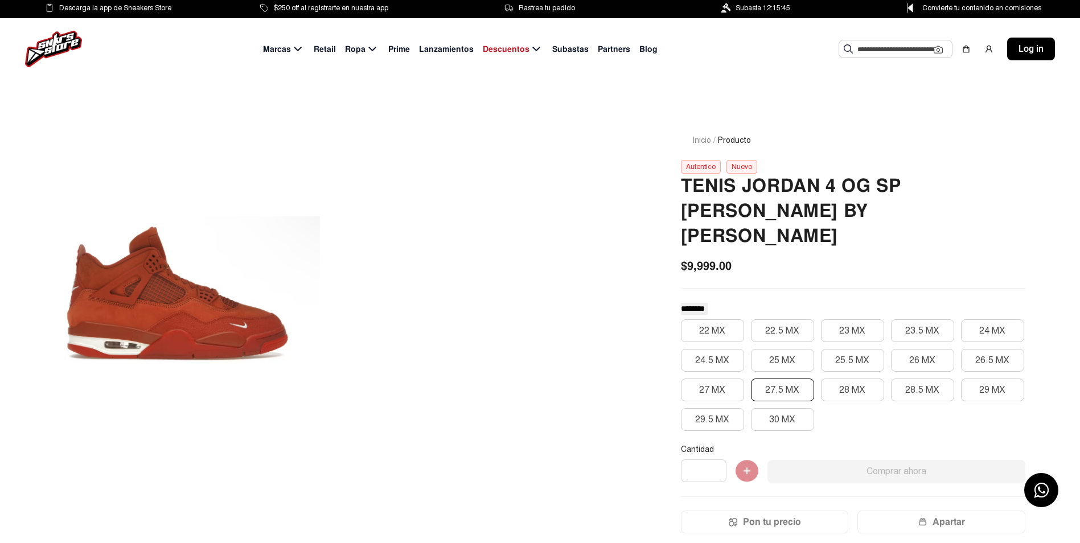
click at [789, 378] on button "27.5 MX" at bounding box center [782, 389] width 63 height 23
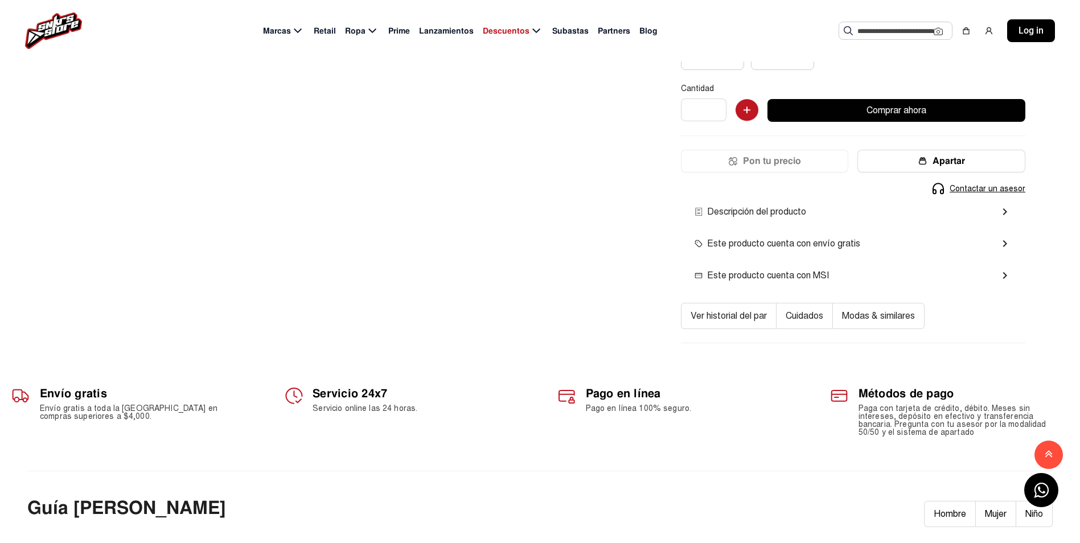
scroll to position [341, 0]
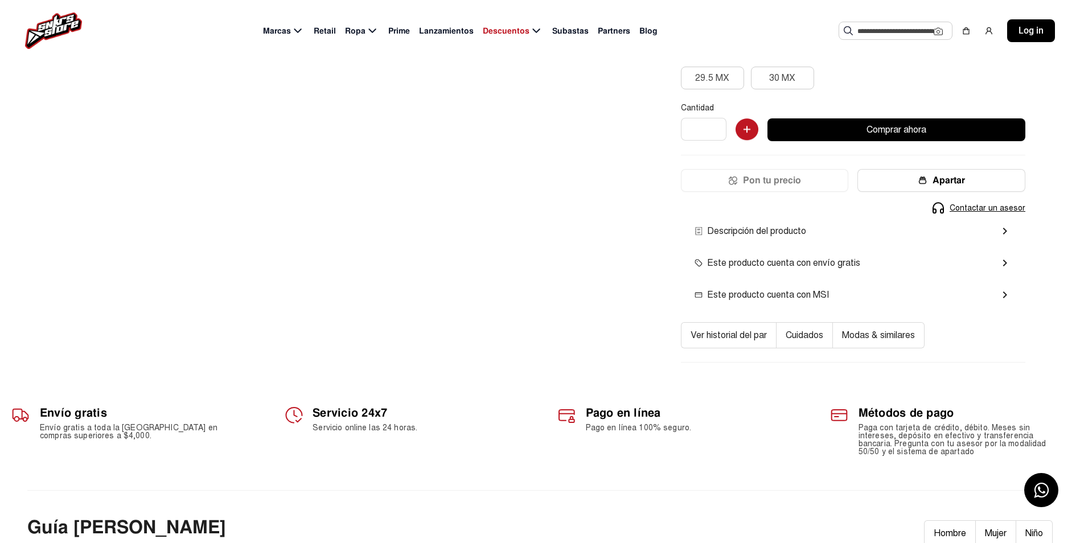
click at [791, 288] on span "Este producto cuenta con MSI" at bounding box center [761, 295] width 134 height 14
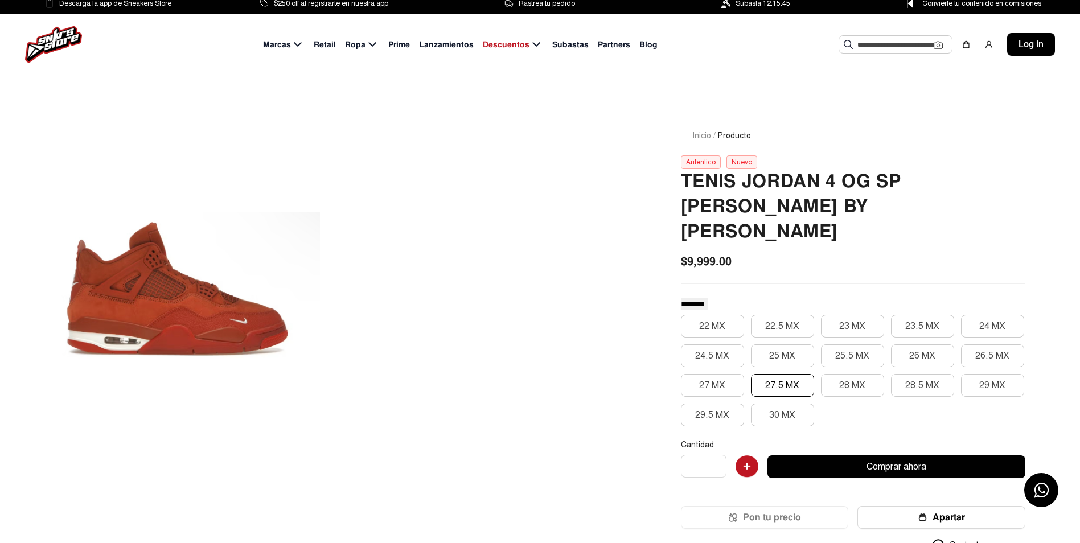
scroll to position [0, 0]
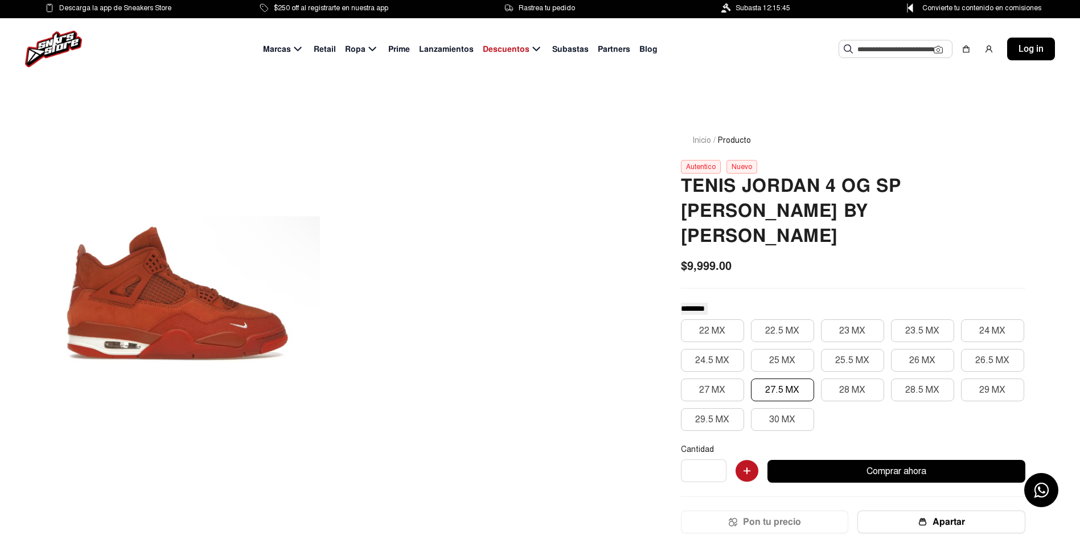
click at [243, 306] on div at bounding box center [173, 293] width 293 height 373
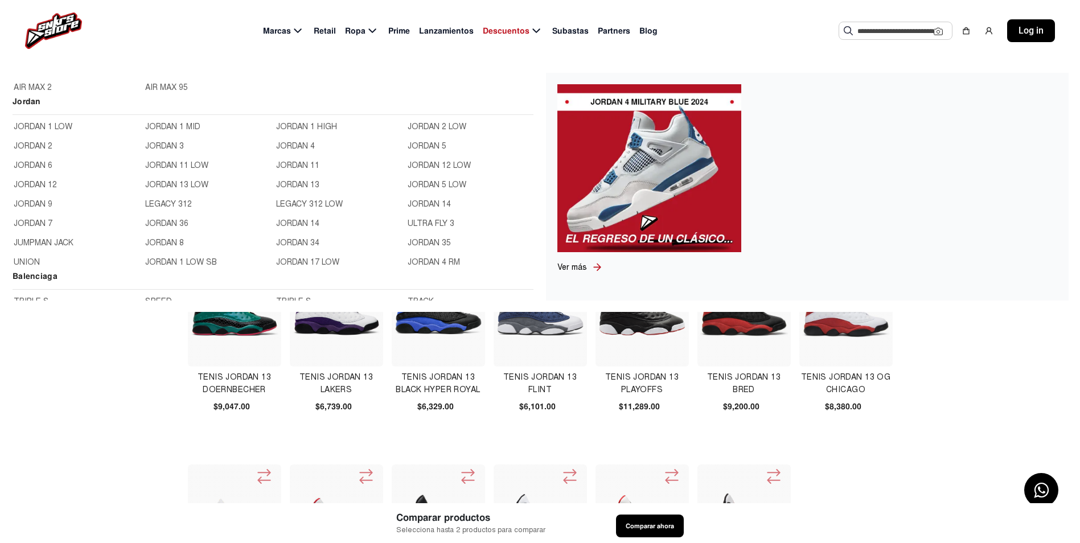
scroll to position [341, 0]
click at [426, 185] on link "JORDAN 5 LOW" at bounding box center [469, 184] width 125 height 13
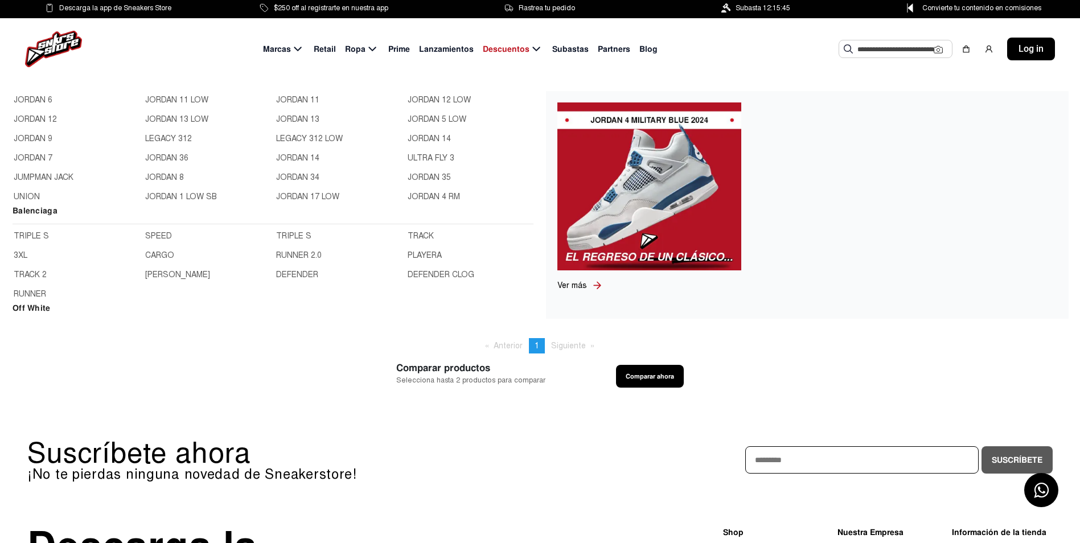
scroll to position [398, 0]
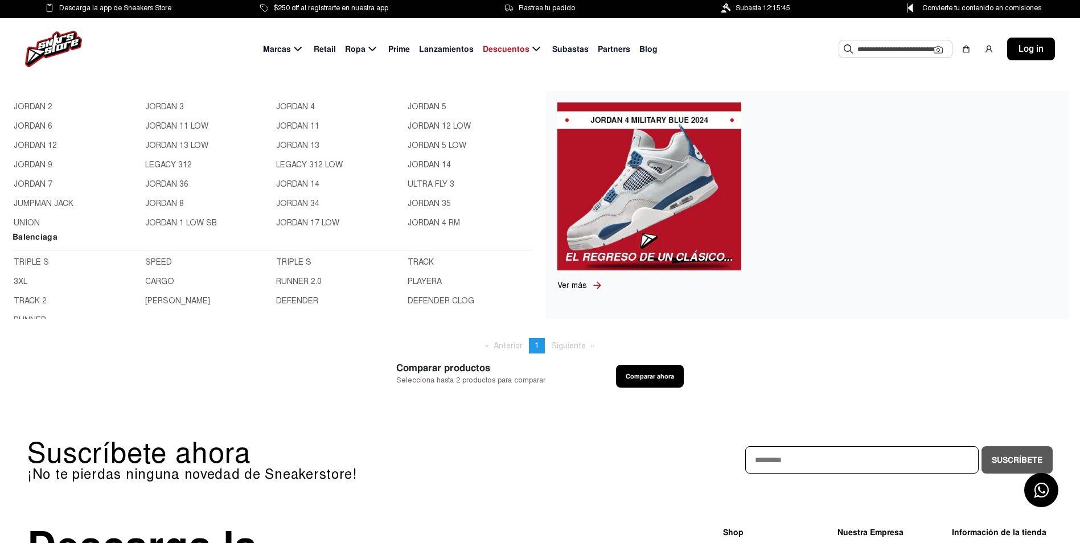
click at [38, 183] on link "JORDAN 7" at bounding box center [76, 184] width 125 height 13
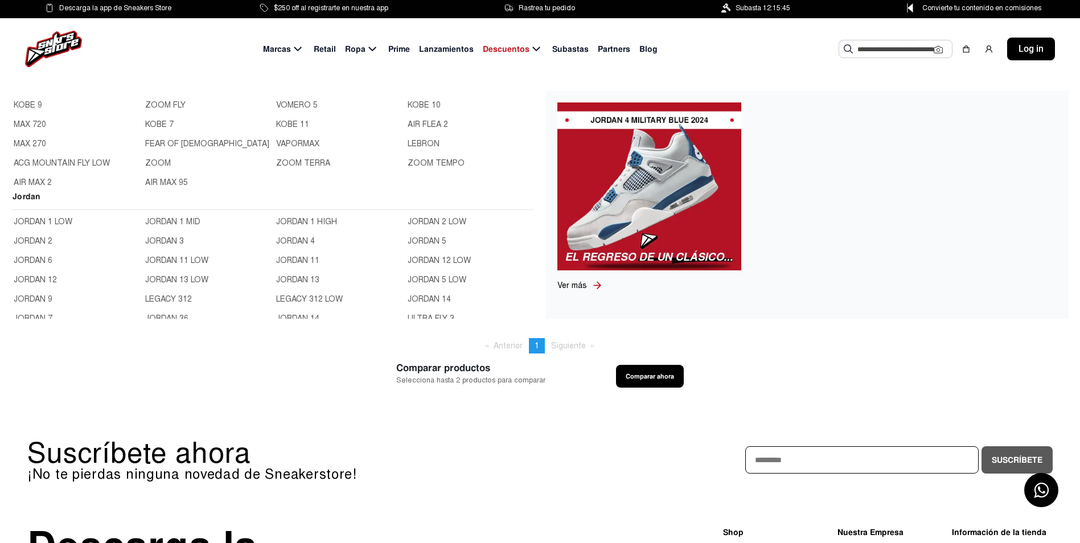
scroll to position [285, 0]
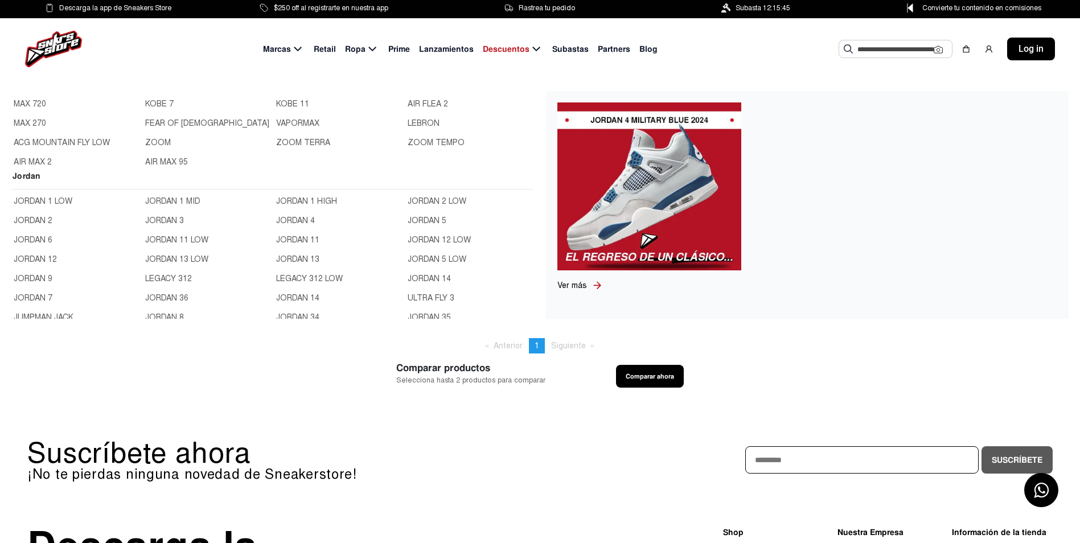
click at [179, 299] on link "JORDAN 36" at bounding box center [207, 298] width 125 height 13
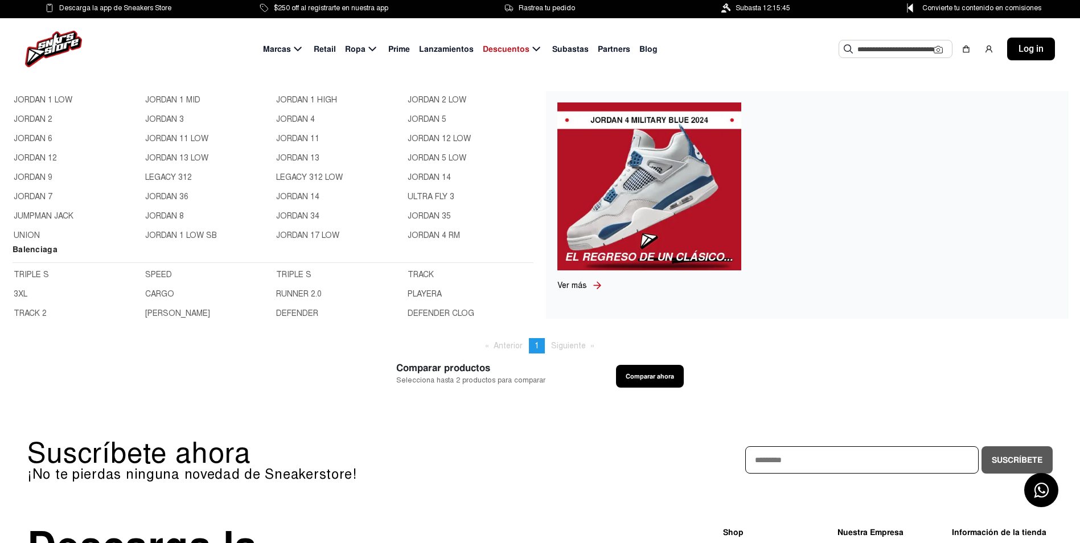
scroll to position [398, 0]
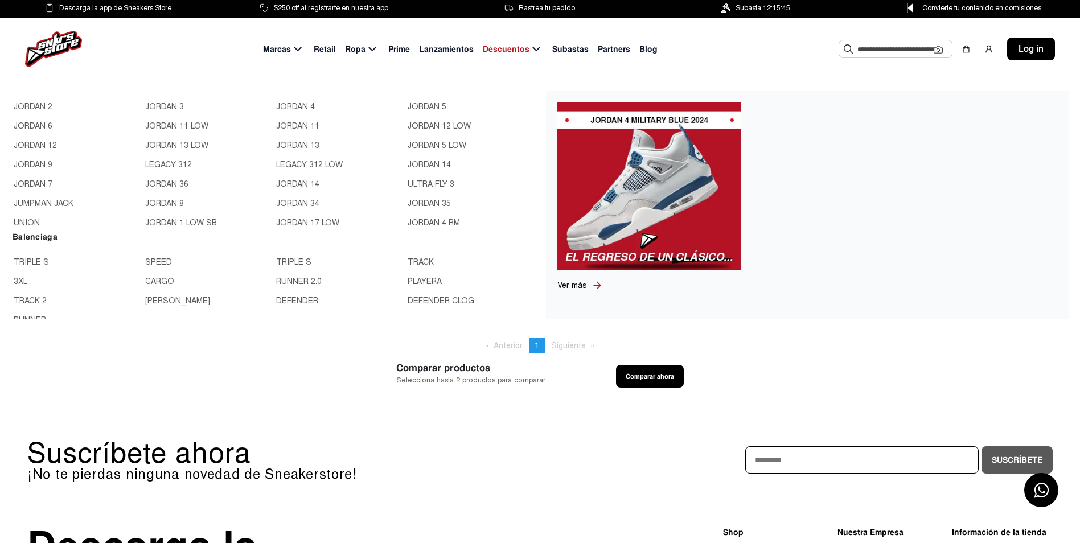
click at [299, 183] on link "JORDAN 14" at bounding box center [338, 184] width 125 height 13
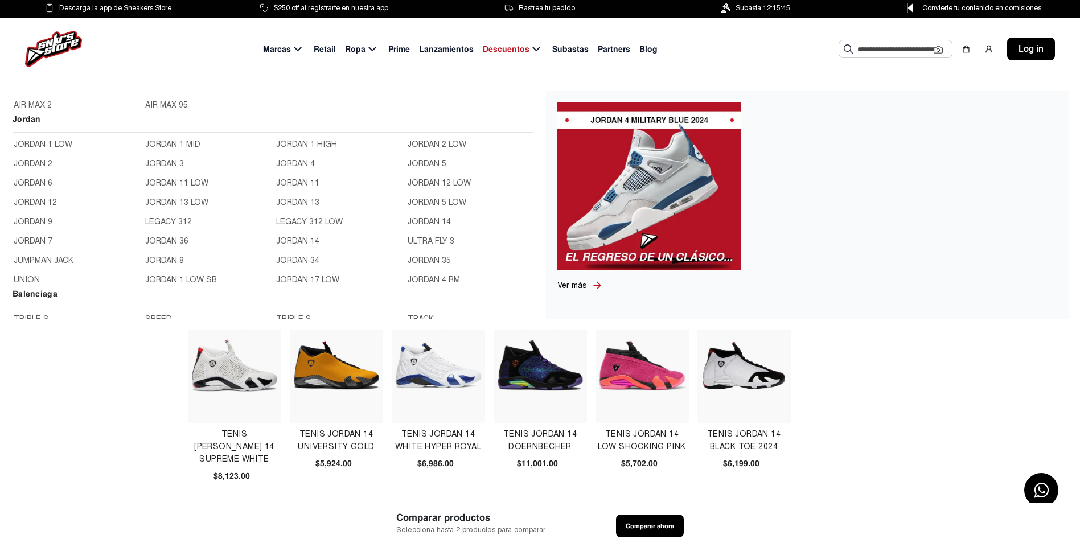
scroll to position [398, 0]
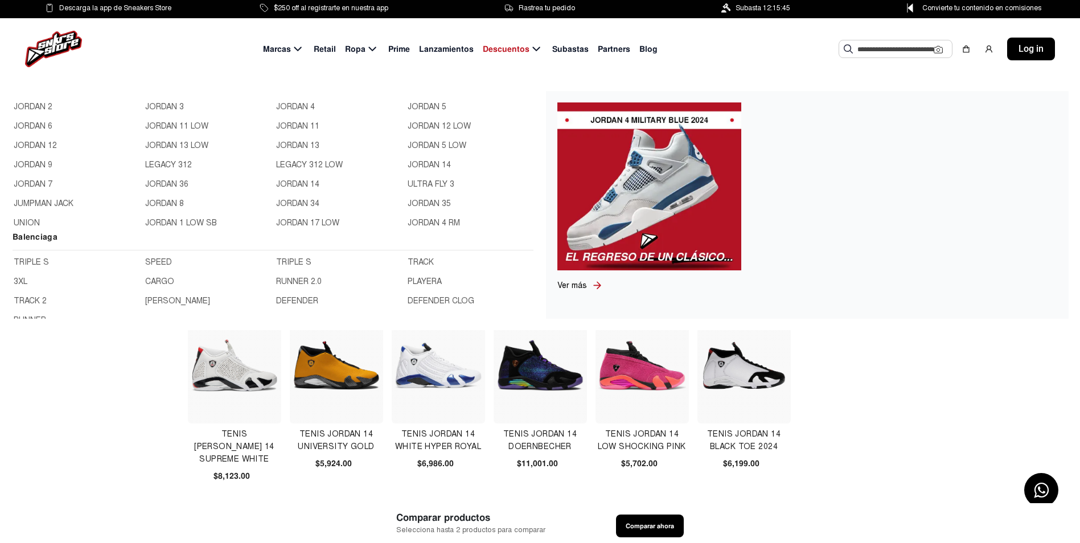
click at [425, 182] on link "ULTRA FLY 3" at bounding box center [469, 184] width 125 height 13
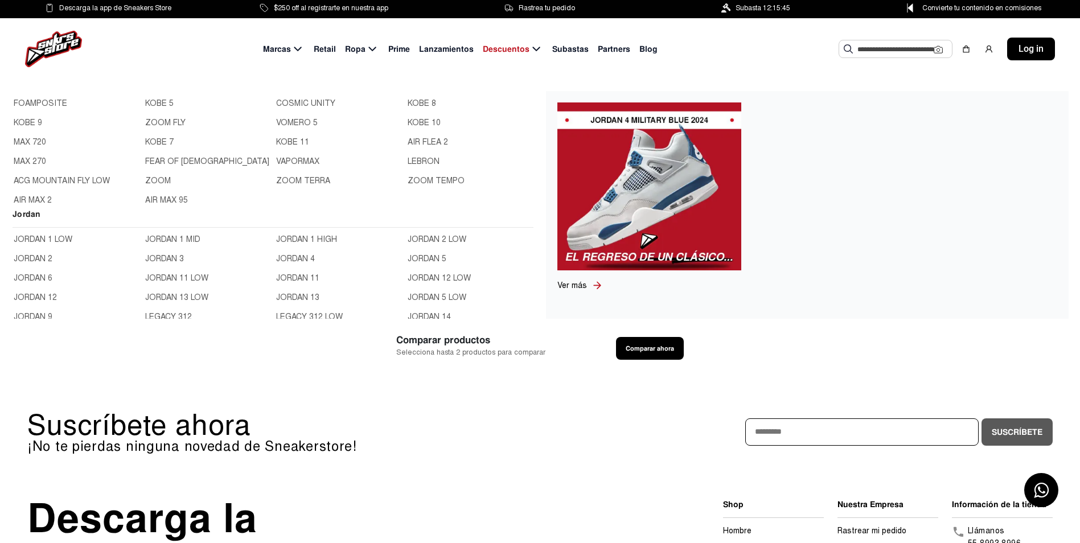
scroll to position [398, 0]
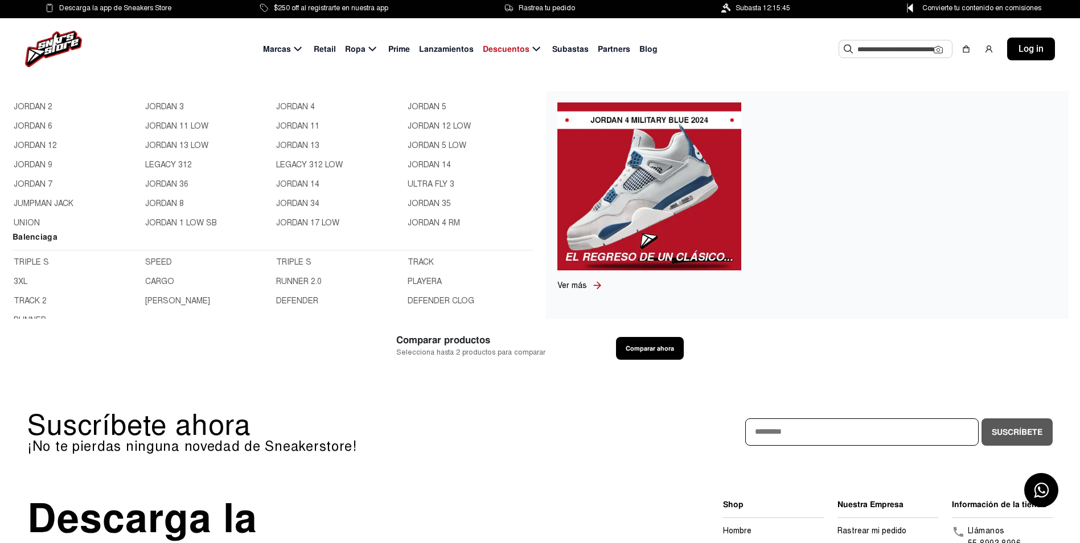
click at [73, 204] on link "JUMPMAN JACK" at bounding box center [76, 203] width 125 height 13
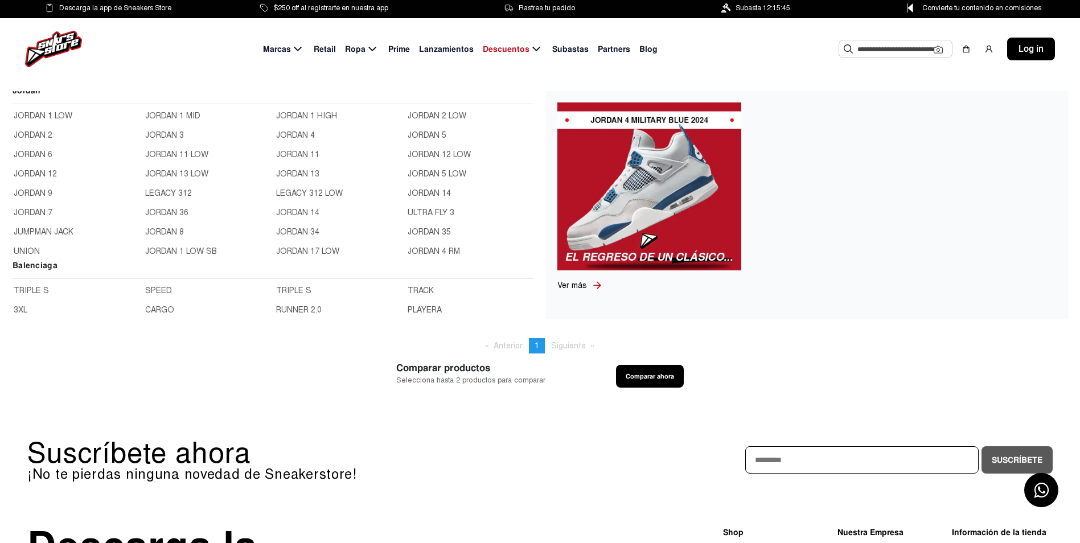
scroll to position [398, 0]
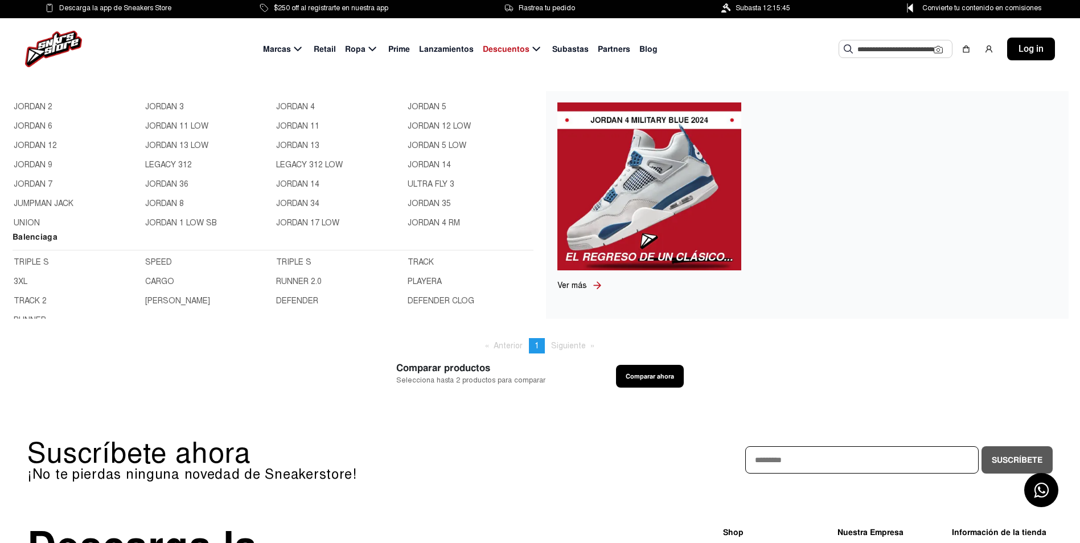
click at [172, 205] on link "JORDAN 8" at bounding box center [207, 203] width 125 height 13
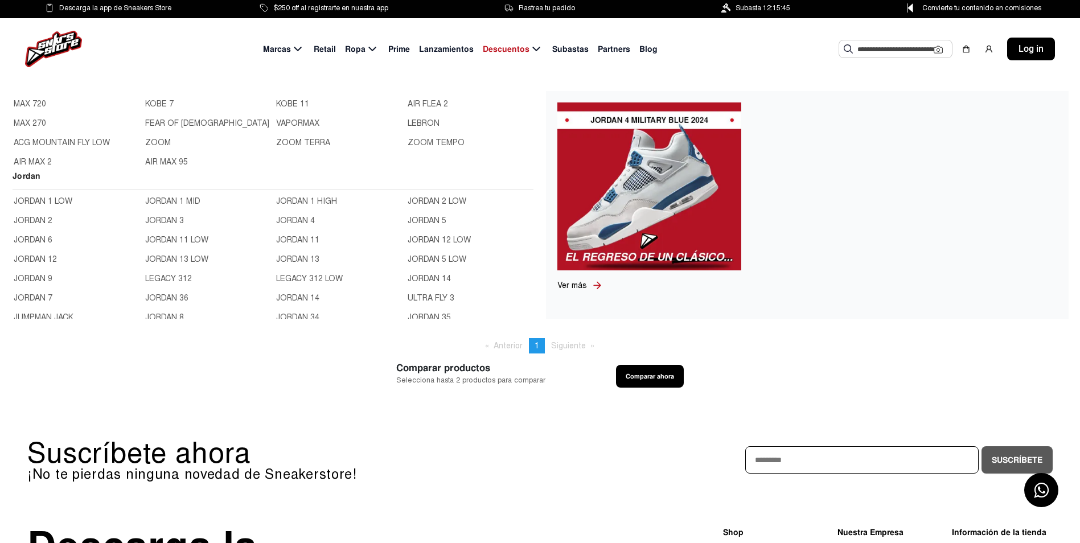
scroll to position [341, 0]
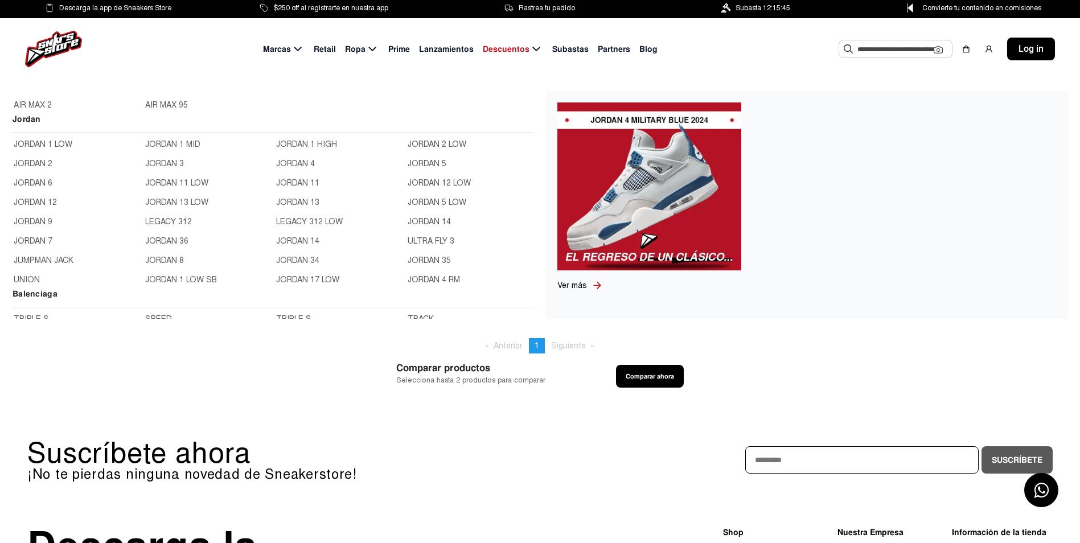
click at [296, 256] on link "JORDAN 34" at bounding box center [338, 260] width 125 height 13
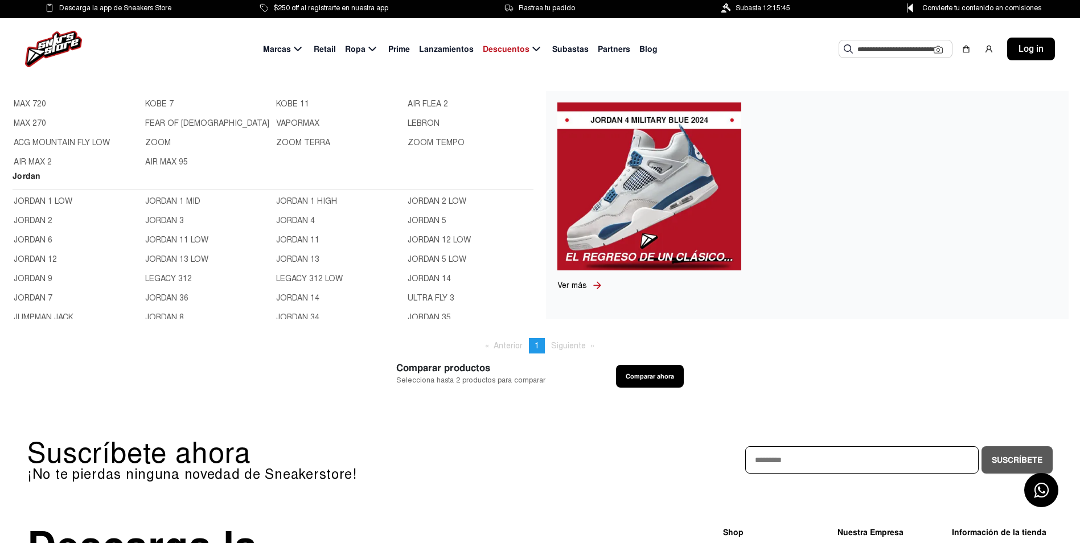
scroll to position [341, 0]
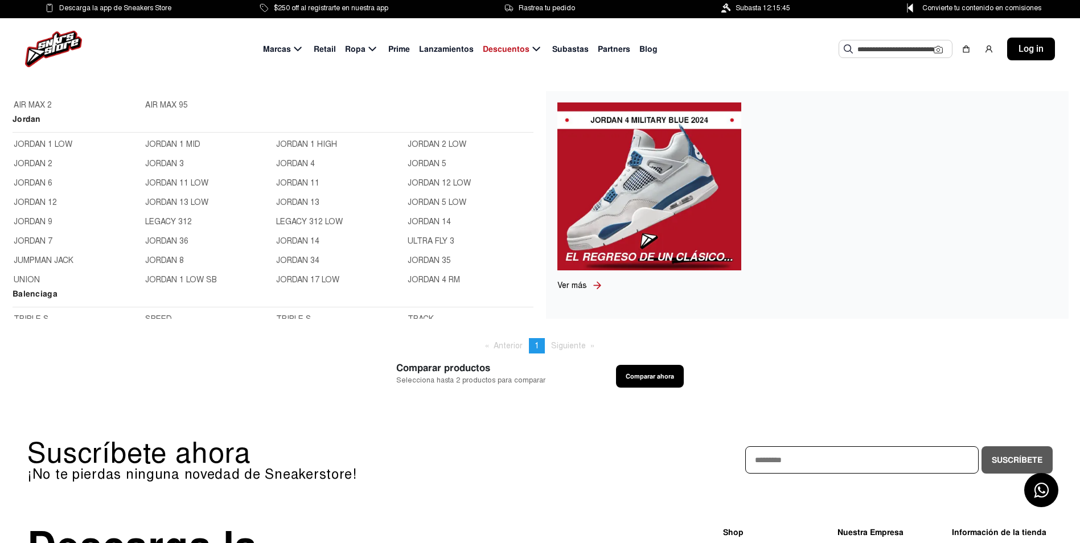
click at [423, 254] on link "JORDAN 35" at bounding box center [469, 260] width 125 height 13
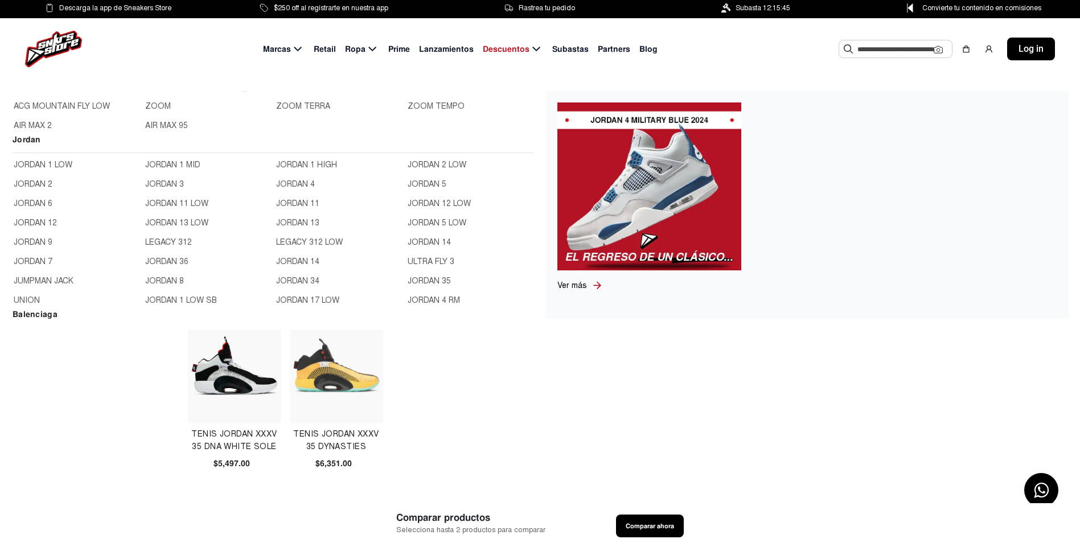
scroll to position [341, 0]
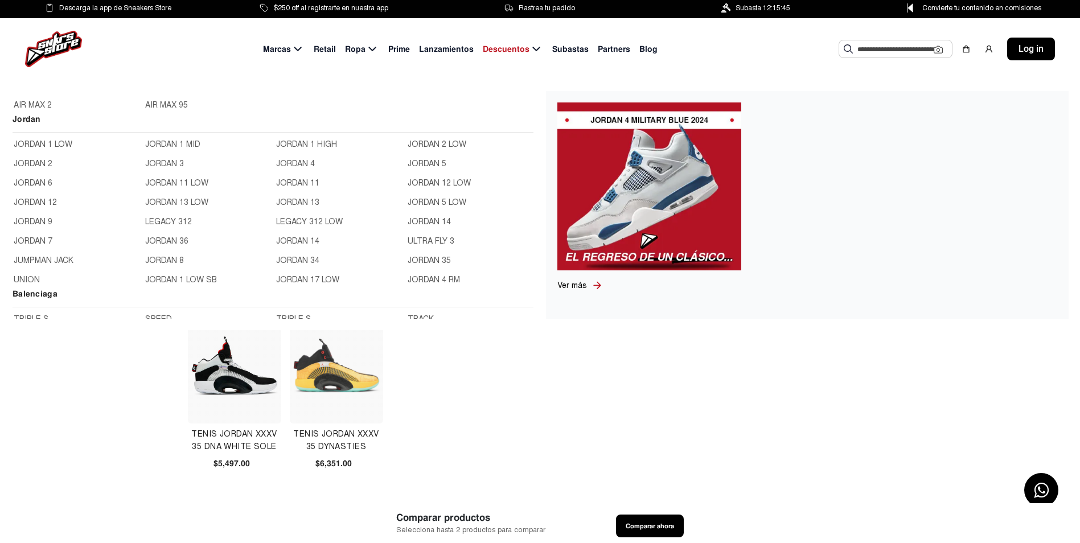
click at [48, 278] on link "UNION" at bounding box center [76, 280] width 125 height 13
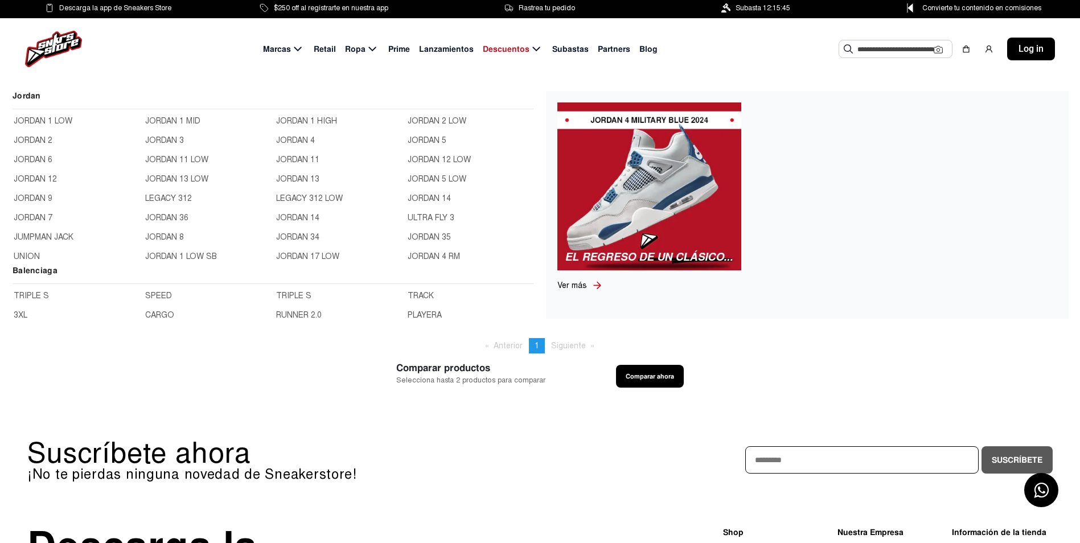
scroll to position [398, 0]
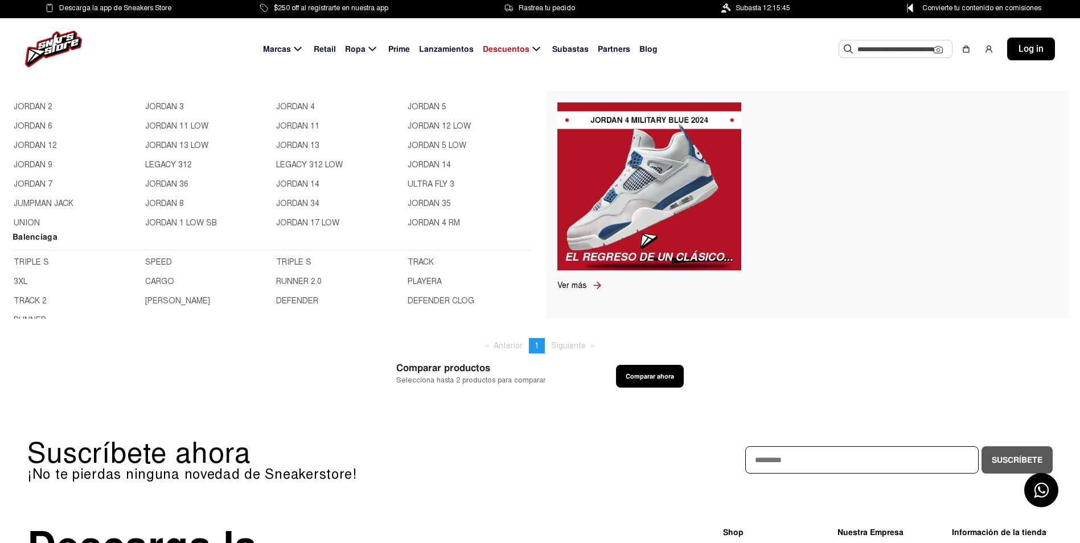
click at [195, 225] on link "JORDAN 1 LOW SB" at bounding box center [207, 223] width 125 height 13
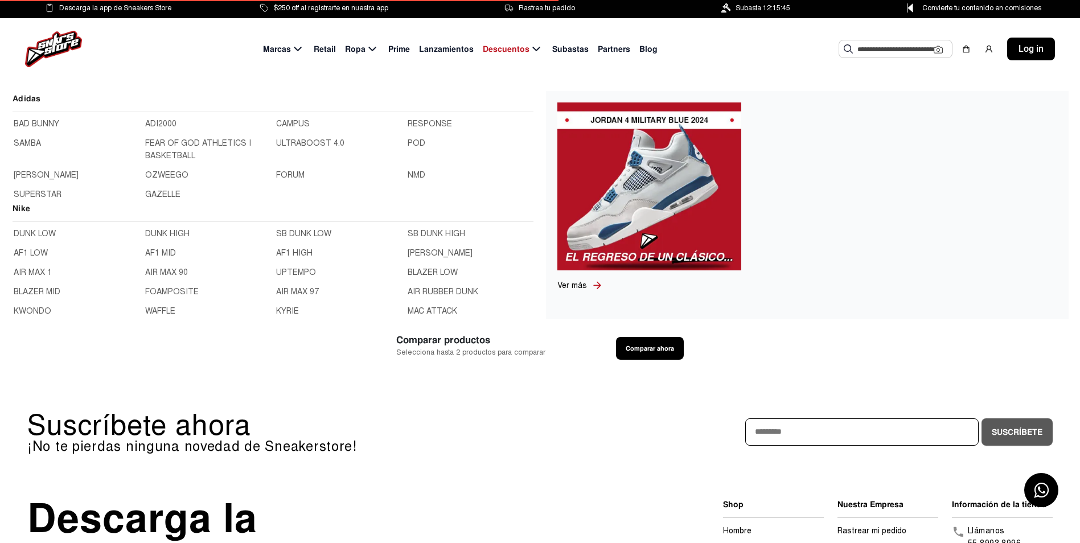
click at [296, 51] on icon at bounding box center [298, 49] width 14 height 14
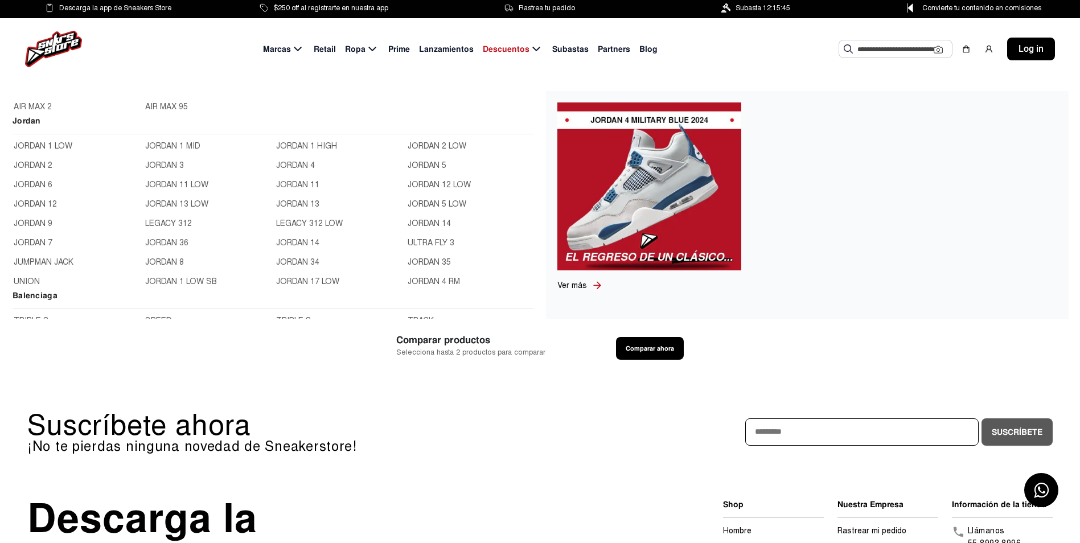
scroll to position [341, 0]
click at [315, 278] on link "JORDAN 17 LOW" at bounding box center [338, 280] width 125 height 13
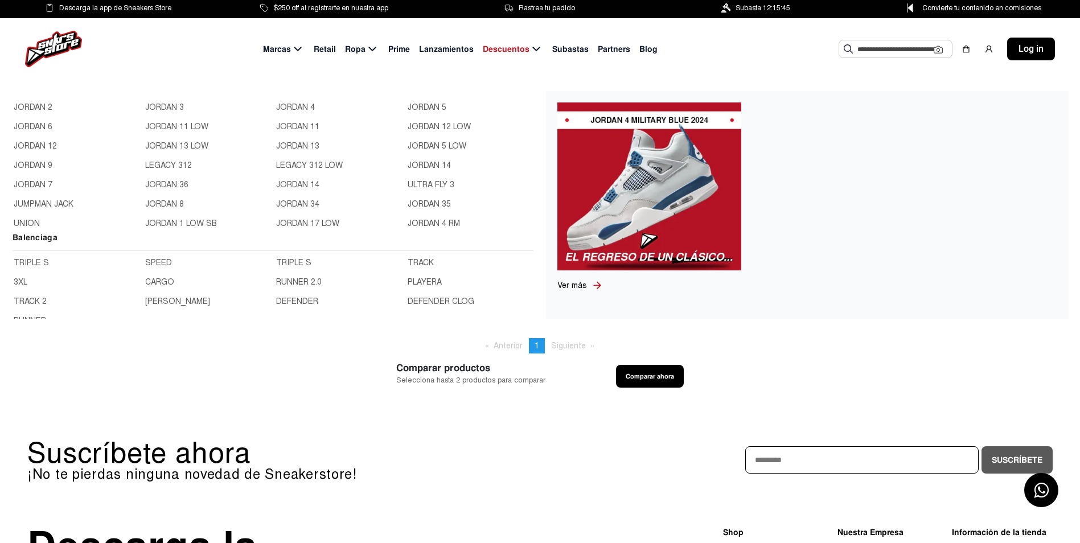
scroll to position [398, 0]
click at [419, 225] on link "JORDAN 4 RM" at bounding box center [469, 223] width 125 height 13
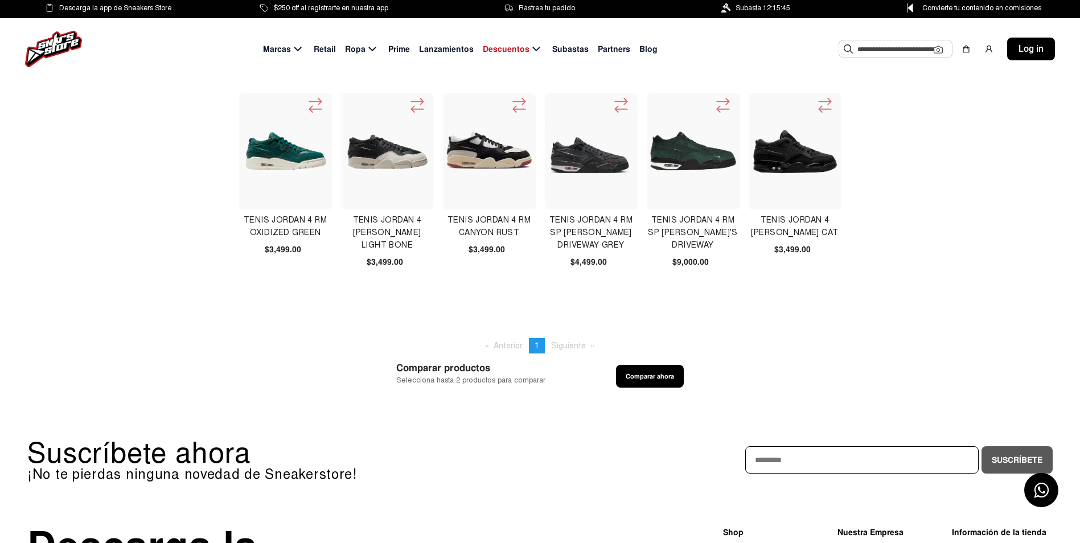
click at [690, 229] on h4 "TENIS JORDAN 4 RM SP NIGEL SYLVESTER GRANDMA'S DRIVEWAY" at bounding box center [692, 233] width 93 height 38
click at [687, 228] on h4 "TENIS JORDAN 4 RM SP NIGEL SYLVESTER GRANDMA'S DRIVEWAY" at bounding box center [692, 233] width 93 height 38
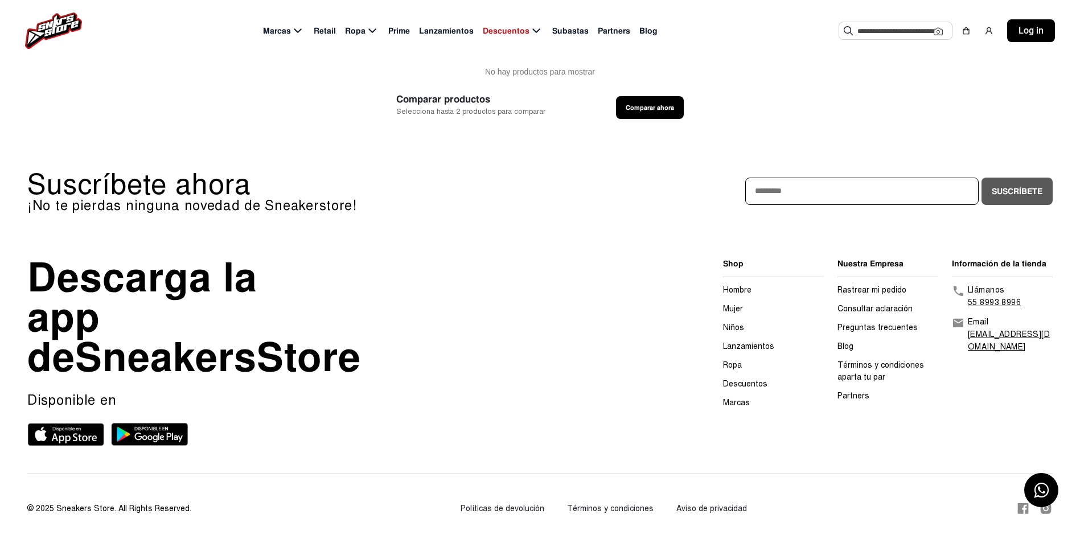
scroll to position [281, 0]
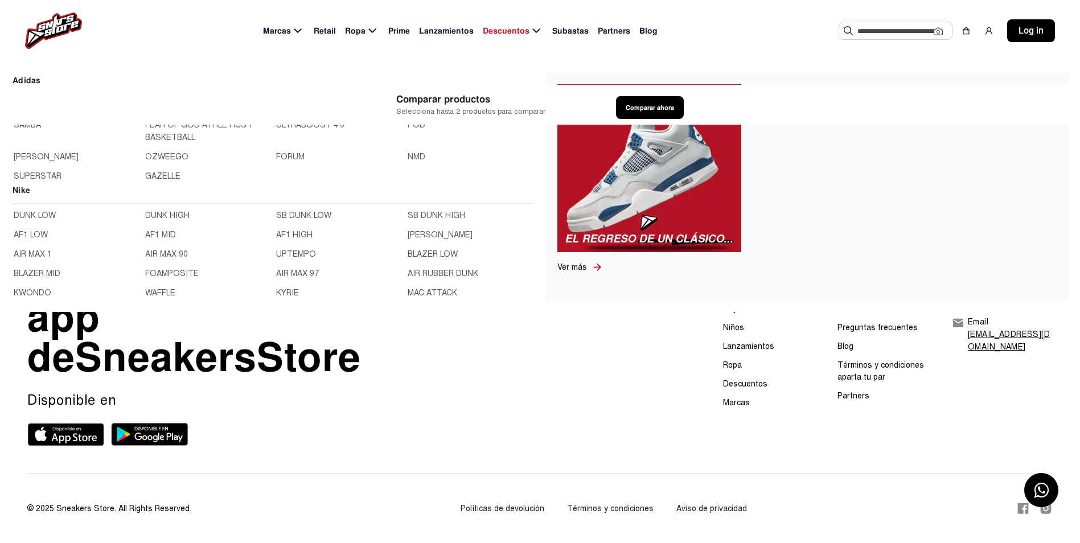
click at [296, 27] on icon at bounding box center [298, 31] width 14 height 14
click at [281, 28] on span "Marcas" at bounding box center [277, 31] width 28 height 12
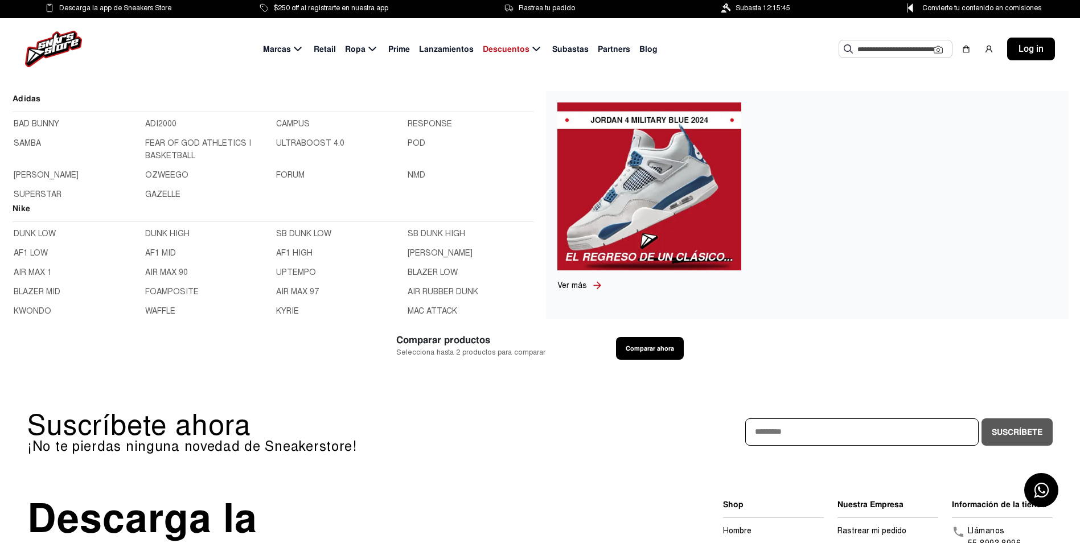
click at [291, 122] on link "CAMPUS" at bounding box center [338, 124] width 125 height 13
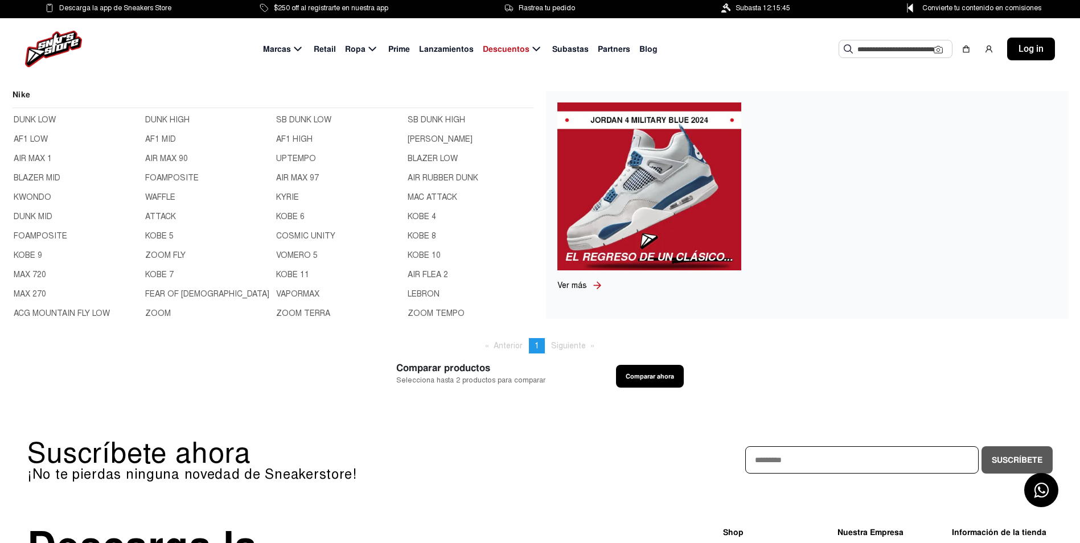
scroll to position [57, 0]
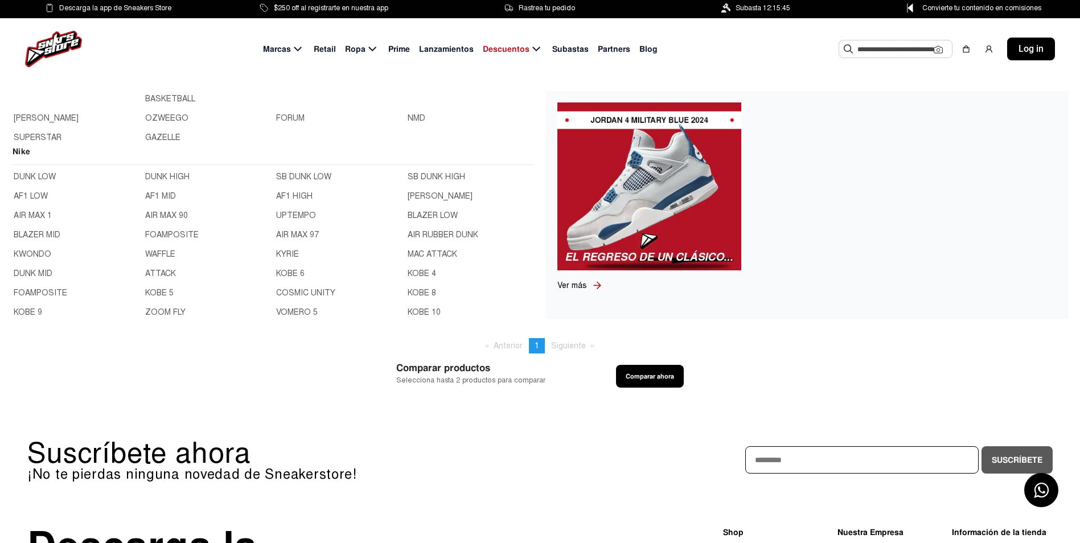
click at [31, 219] on link "AIR MAX 1" at bounding box center [76, 215] width 125 height 13
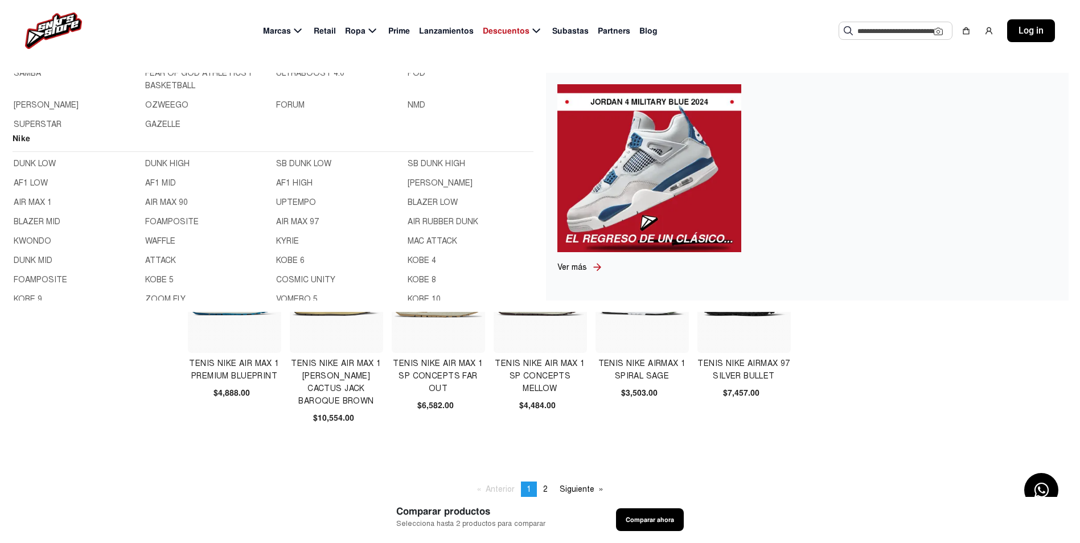
scroll to position [228, 0]
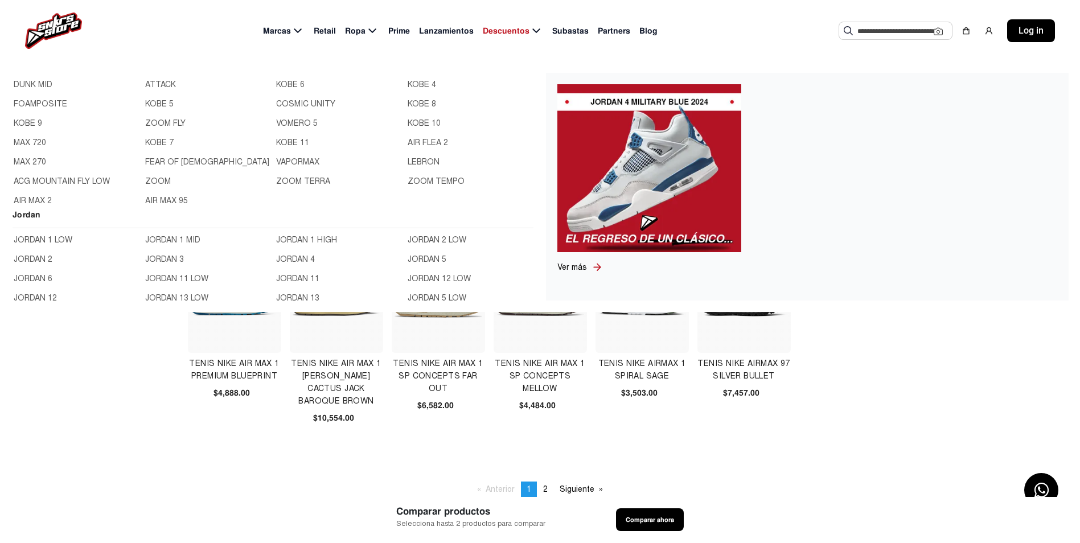
click at [164, 203] on link "AIR MAX 95" at bounding box center [207, 201] width 125 height 13
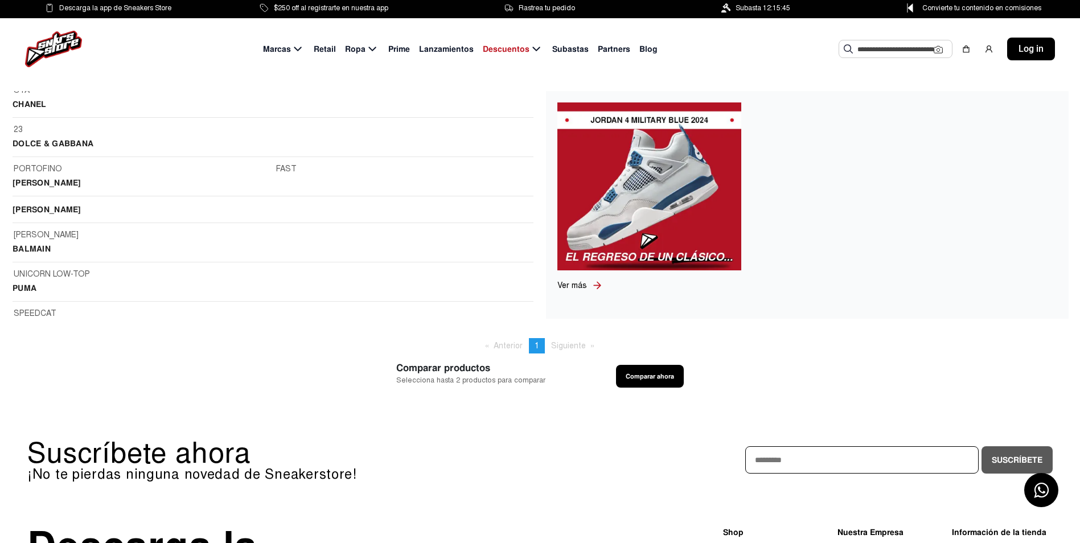
scroll to position [1612, 0]
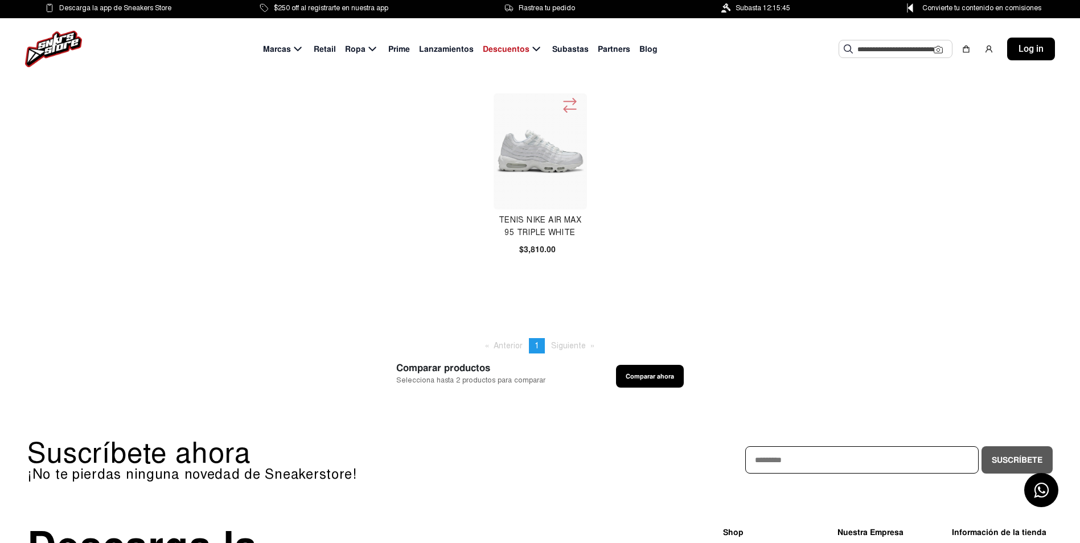
click at [326, 51] on span "Retail" at bounding box center [325, 49] width 22 height 12
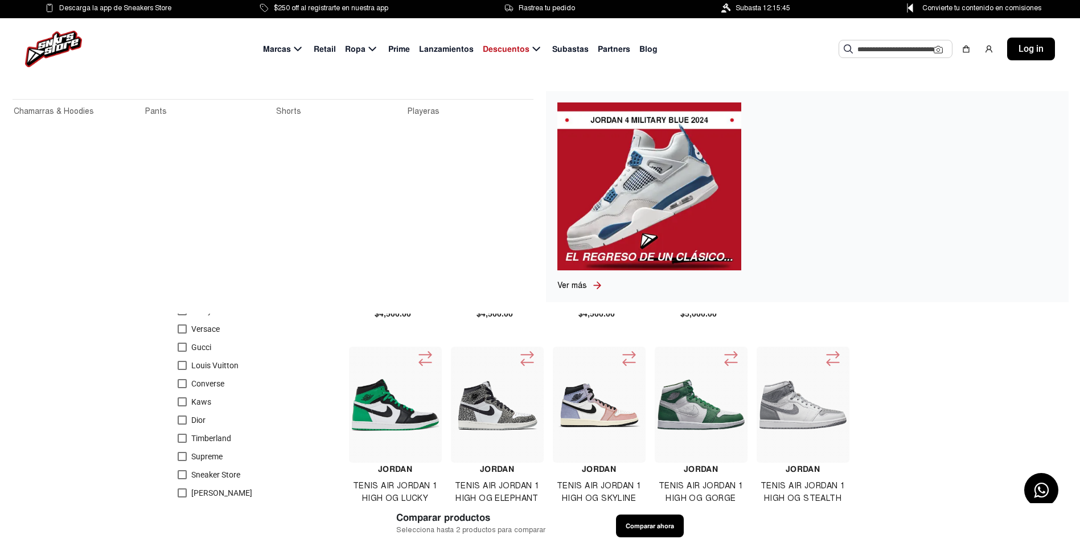
click at [366, 50] on icon at bounding box center [372, 49] width 14 height 14
click at [360, 49] on span "Ropa" at bounding box center [355, 49] width 20 height 12
click at [73, 112] on link "Chamarras & Hoodies" at bounding box center [76, 111] width 125 height 13
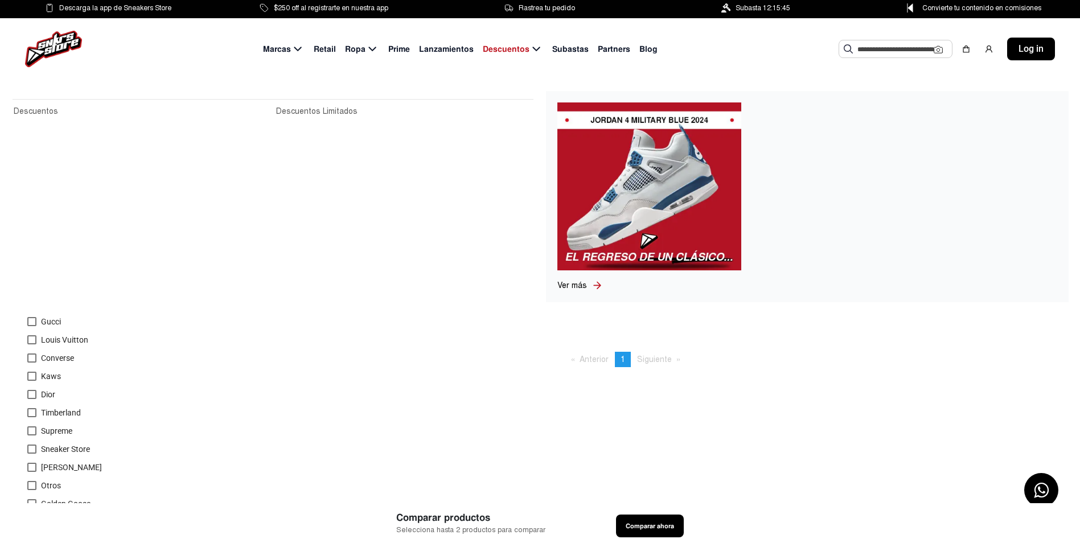
click at [519, 46] on span "Descuentos" at bounding box center [506, 49] width 47 height 12
click at [504, 47] on span "Descuentos" at bounding box center [506, 49] width 47 height 12
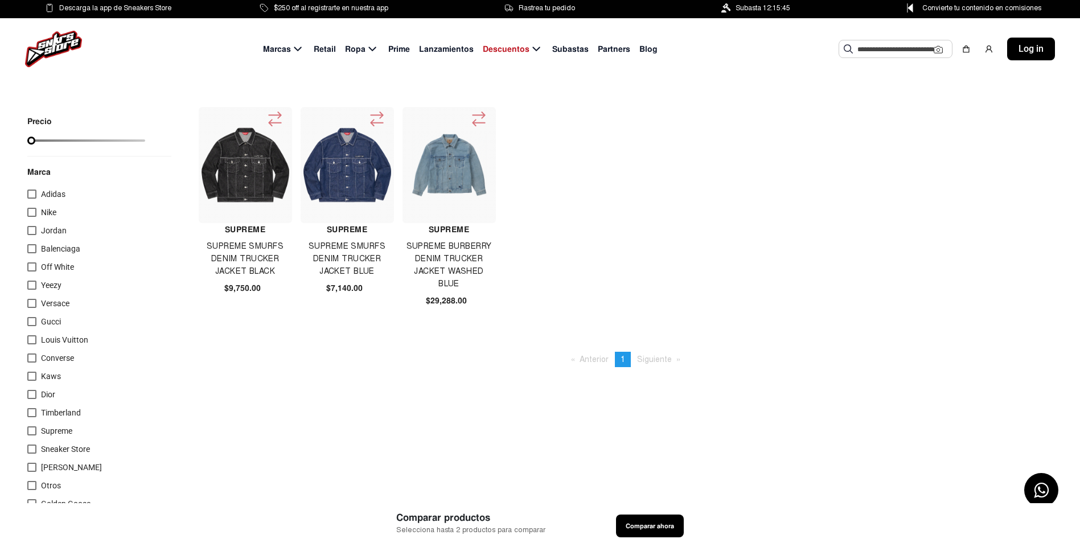
click at [571, 51] on span "Subastas" at bounding box center [570, 49] width 36 height 12
